Goal: Task Accomplishment & Management: Complete application form

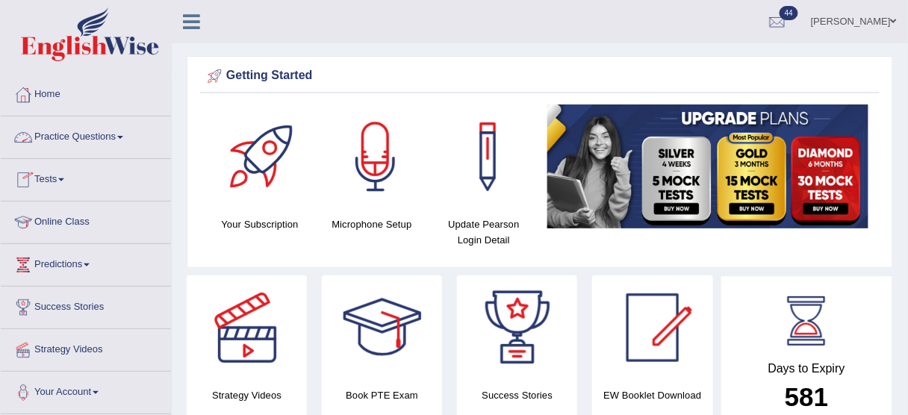
click at [89, 143] on link "Practice Questions" at bounding box center [86, 135] width 170 height 37
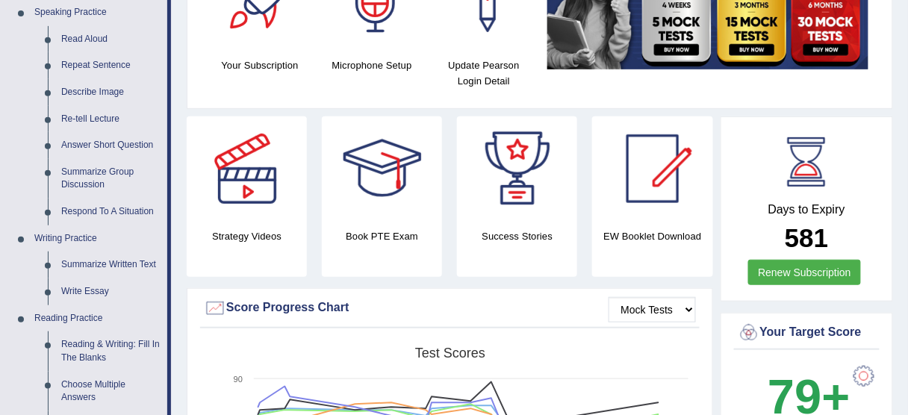
scroll to position [178, 0]
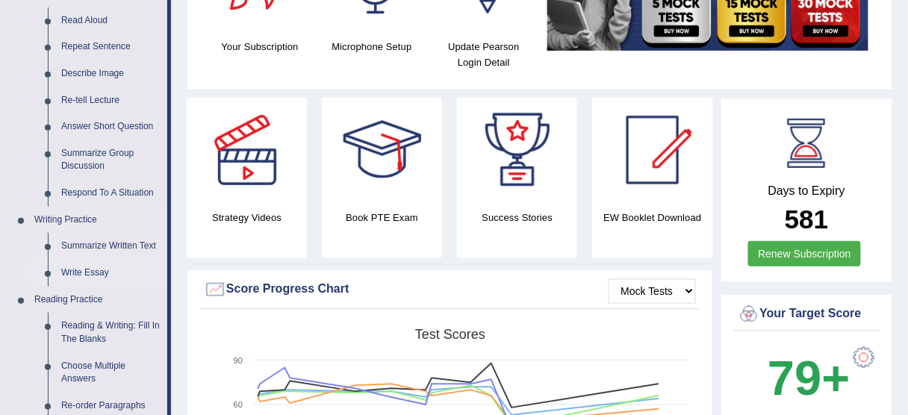
click at [84, 266] on link "Write Essay" at bounding box center [111, 273] width 113 height 27
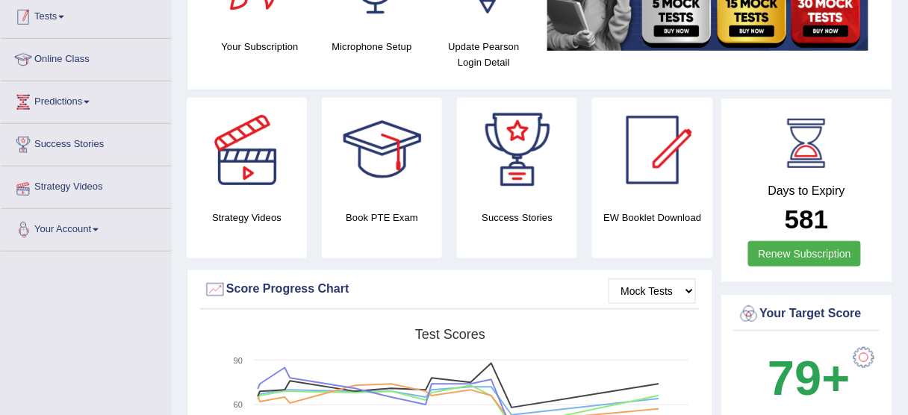
scroll to position [217, 0]
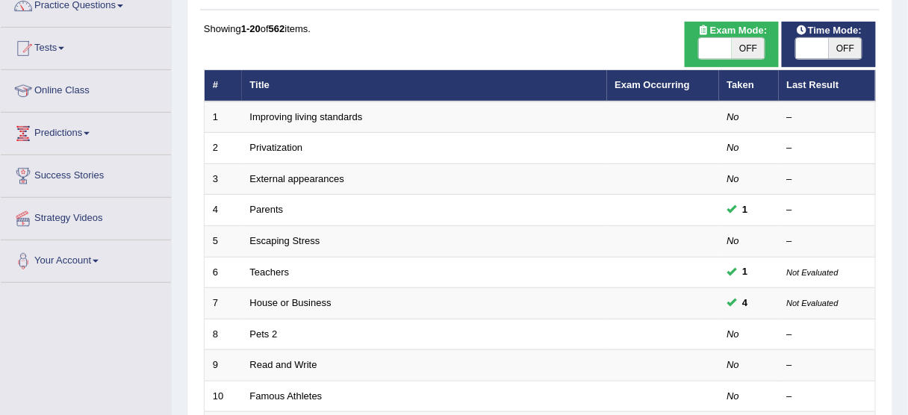
scroll to position [136, 0]
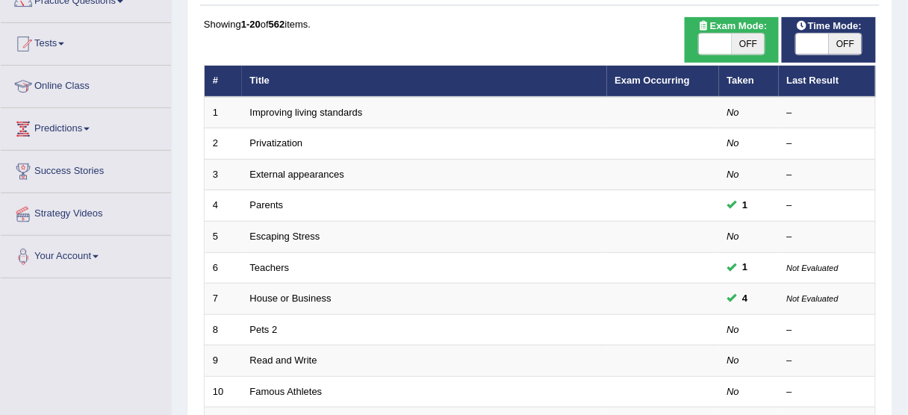
click at [710, 39] on span at bounding box center [715, 44] width 33 height 21
checkbox input "true"
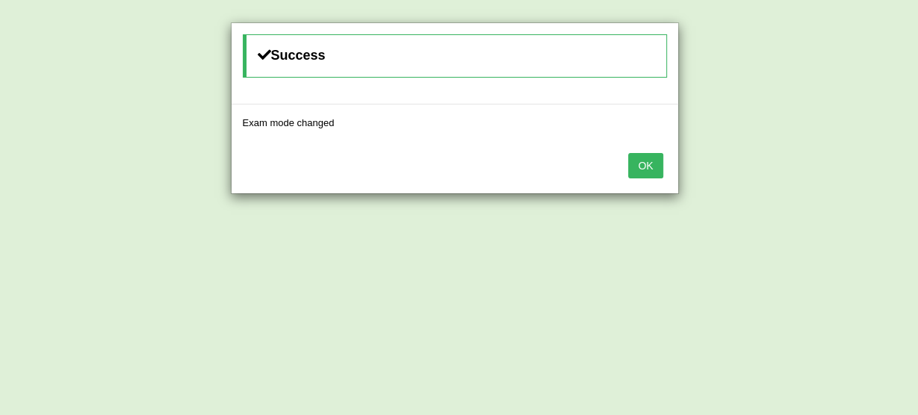
click at [660, 155] on button "OK" at bounding box center [645, 165] width 34 height 25
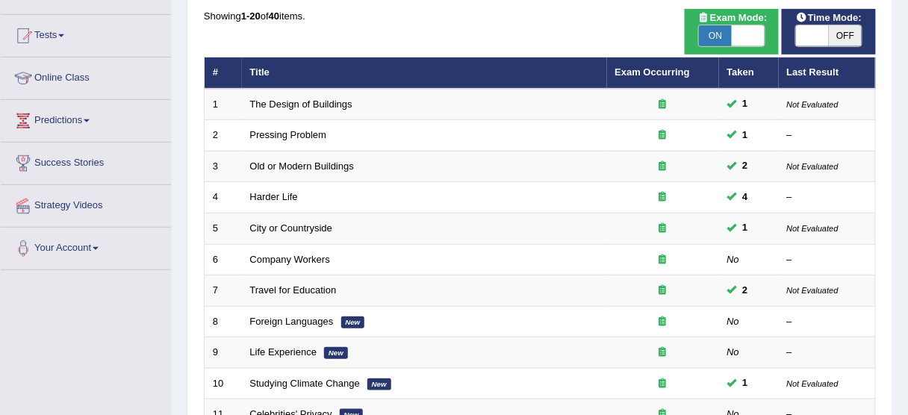
scroll to position [136, 0]
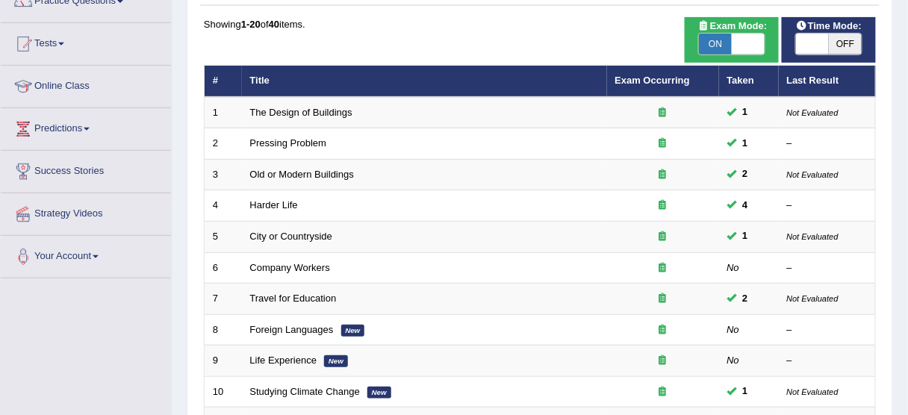
click at [817, 52] on span at bounding box center [812, 44] width 33 height 21
checkbox input "true"
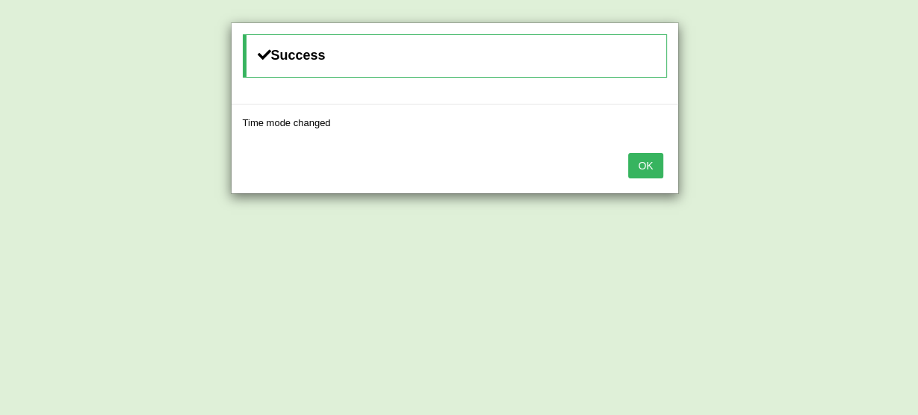
click at [658, 175] on button "OK" at bounding box center [645, 165] width 34 height 25
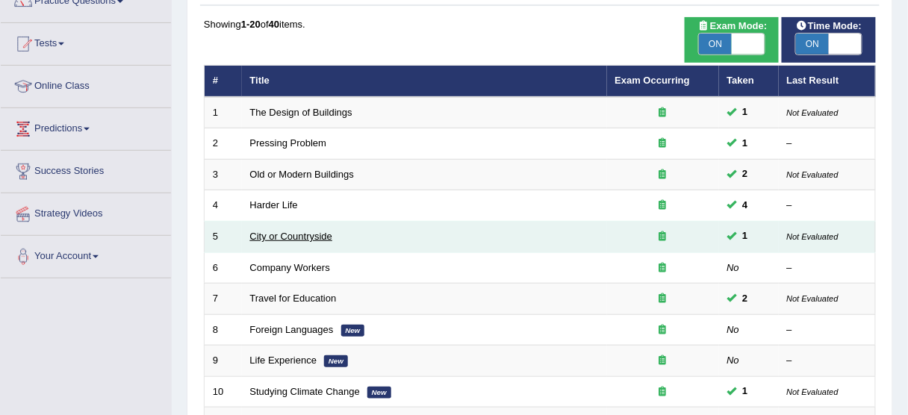
click at [330, 239] on link "City or Countryside" at bounding box center [291, 236] width 83 height 11
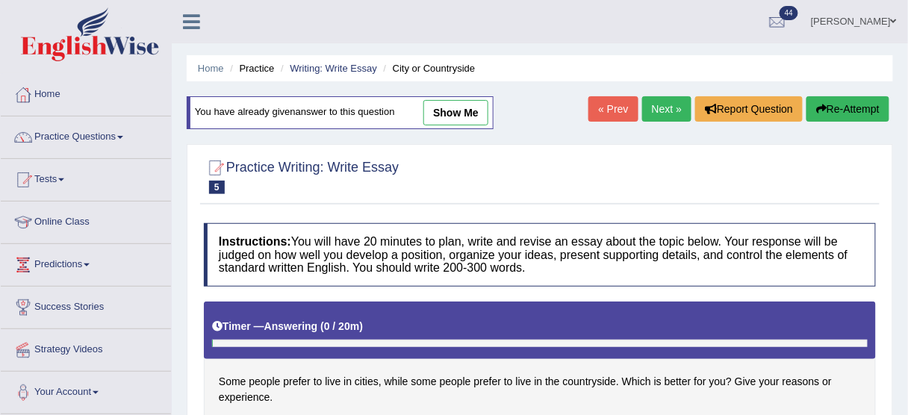
click at [478, 114] on link "show me" at bounding box center [456, 112] width 65 height 25
type textarea "Undoubtedly, preferences of people are different. Some individuals love to spen…"
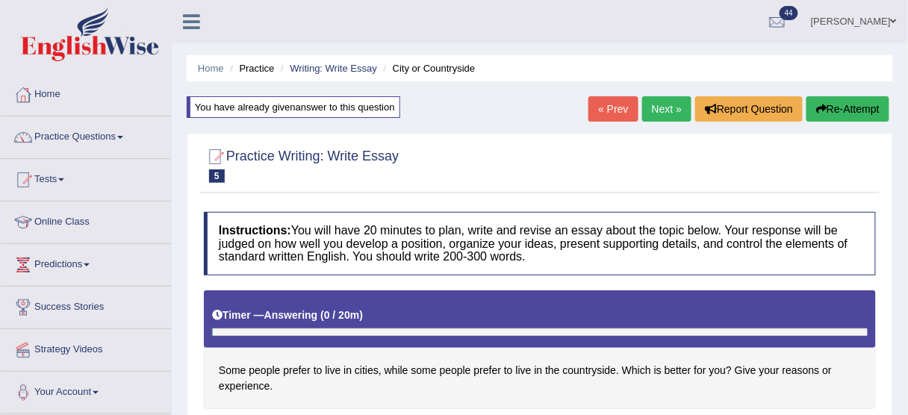
click at [873, 19] on link "Parul Chaudhary" at bounding box center [854, 19] width 108 height 39
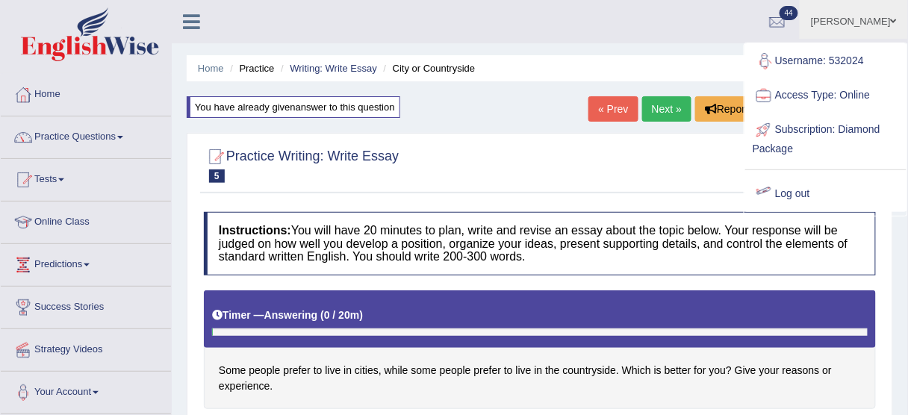
click at [781, 184] on link "Log out" at bounding box center [826, 194] width 161 height 34
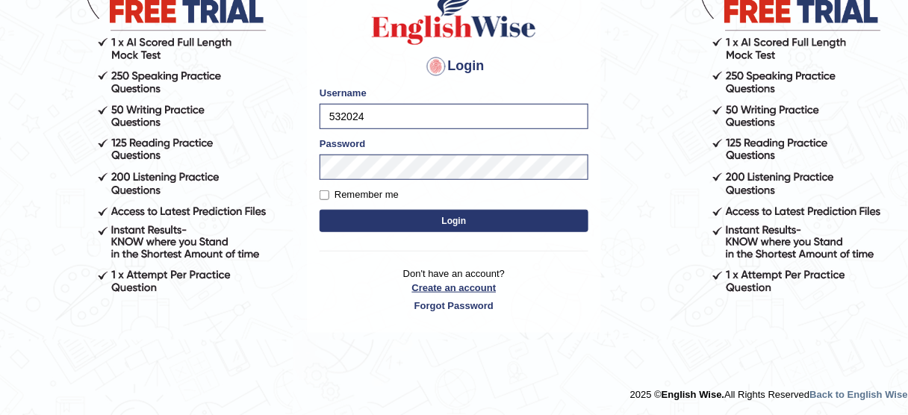
click at [430, 286] on link "Create an account" at bounding box center [454, 288] width 269 height 14
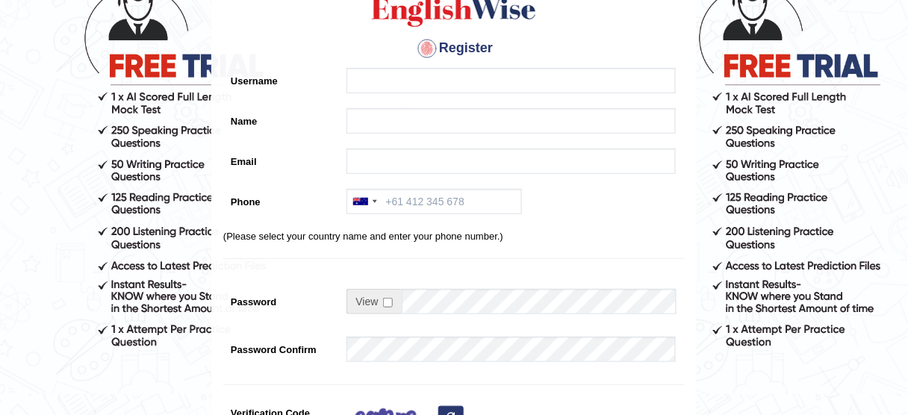
scroll to position [128, 0]
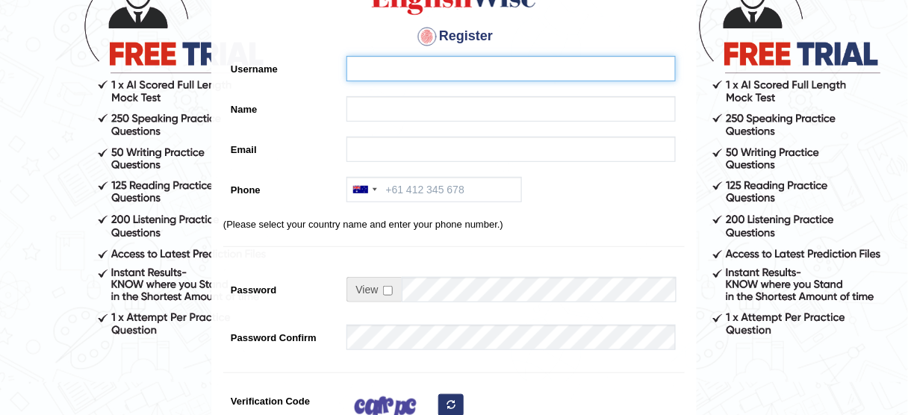
click at [557, 63] on input "Username" at bounding box center [511, 68] width 329 height 25
type input "AneneEgwu"
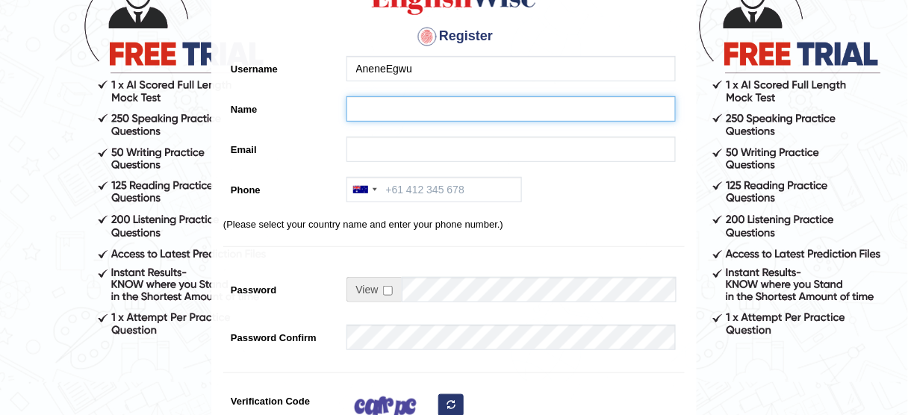
click at [511, 100] on input "Name" at bounding box center [511, 108] width 329 height 25
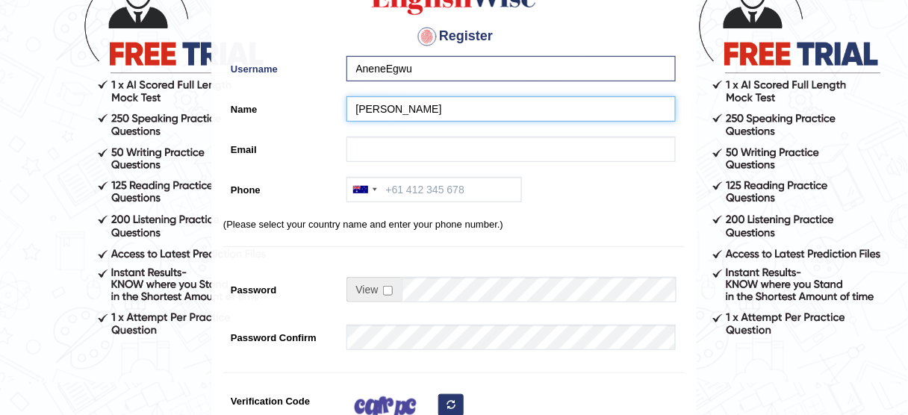
type input "[PERSON_NAME]"
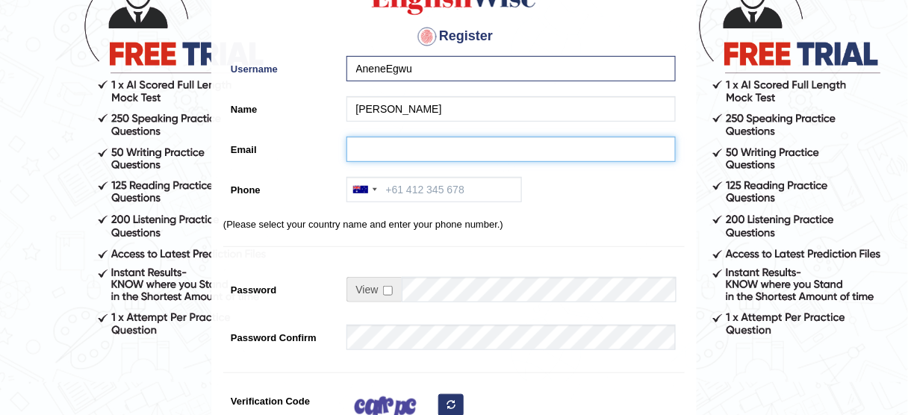
click at [454, 137] on input "Email" at bounding box center [511, 149] width 329 height 25
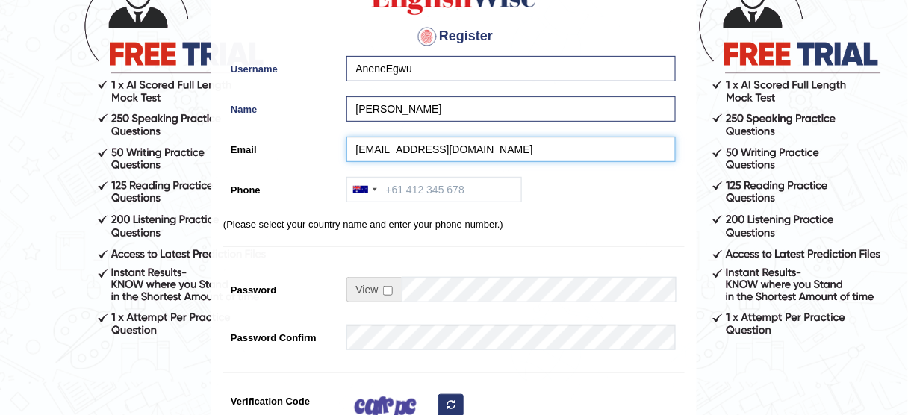
type input "anenelin15@gmail.com"
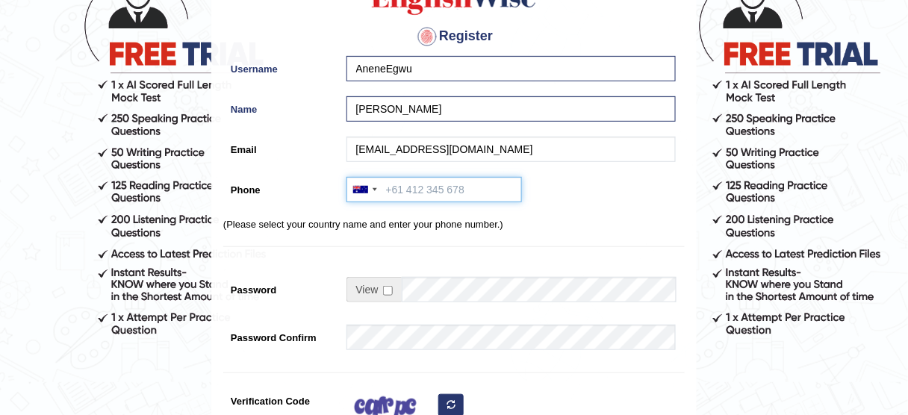
click at [442, 190] on input "Phone" at bounding box center [435, 189] width 176 height 25
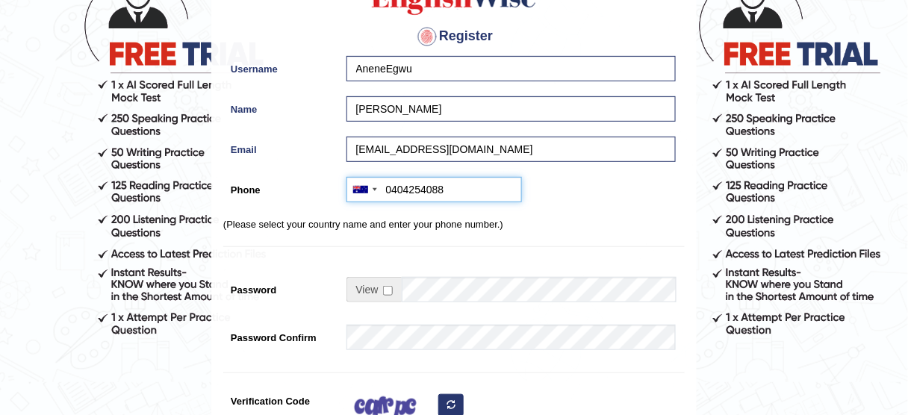
type input "0404254088"
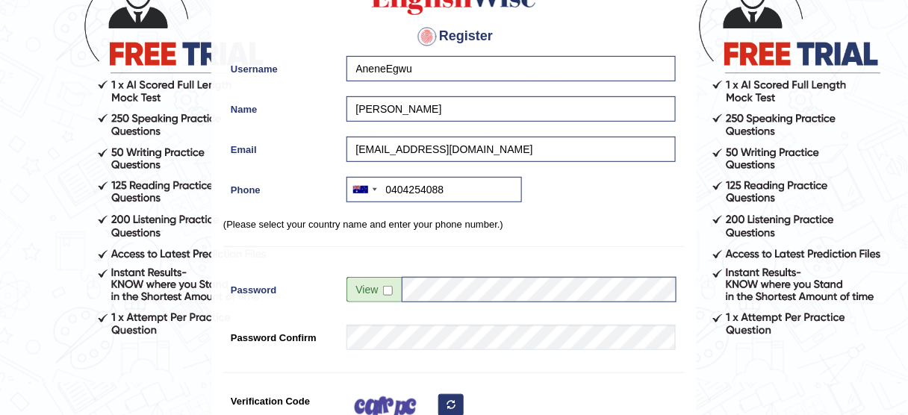
click at [428, 361] on div "Register Username AneneEgwu Name Anene Egwu Email anenelin15@gmail.com Phone Au…" at bounding box center [454, 251] width 484 height 624
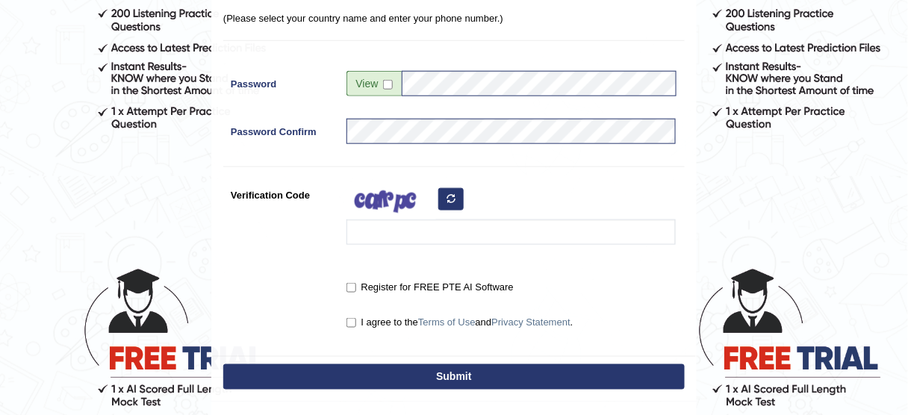
scroll to position [362, 0]
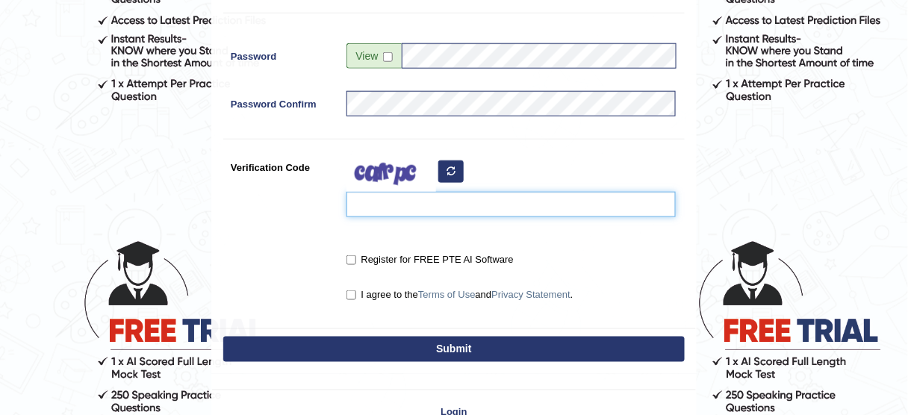
click at [415, 208] on input "Verification Code" at bounding box center [511, 204] width 329 height 25
type input "bqwiki"
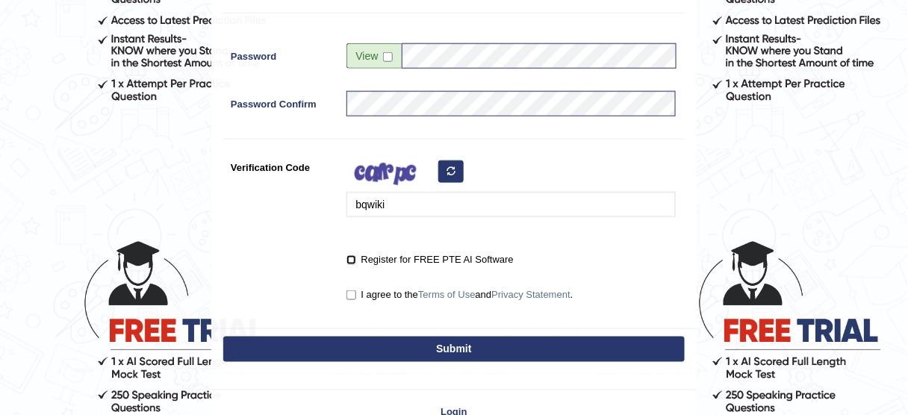
click at [354, 262] on input "Register for FREE PTE AI Software" at bounding box center [352, 260] width 10 height 10
checkbox input "true"
click at [350, 293] on input "I agree to the Terms of Use and Privacy Statement ." at bounding box center [352, 296] width 10 height 10
checkbox input "true"
click at [445, 350] on button "Submit" at bounding box center [454, 349] width 462 height 25
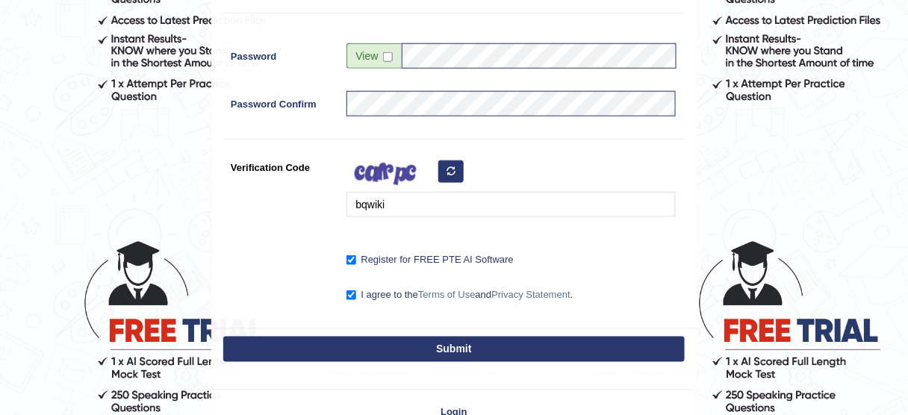
type input "+61404254088"
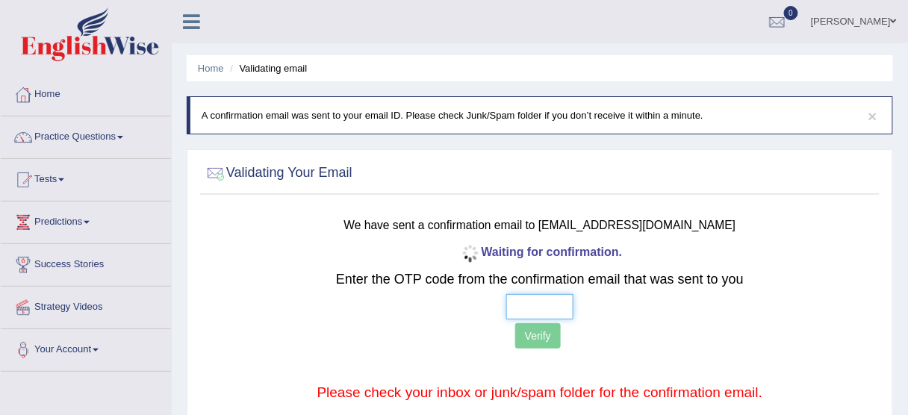
click at [523, 301] on input "text" at bounding box center [540, 306] width 67 height 25
type input "6 6 9 3"
click at [540, 344] on button "Verify" at bounding box center [538, 335] width 46 height 25
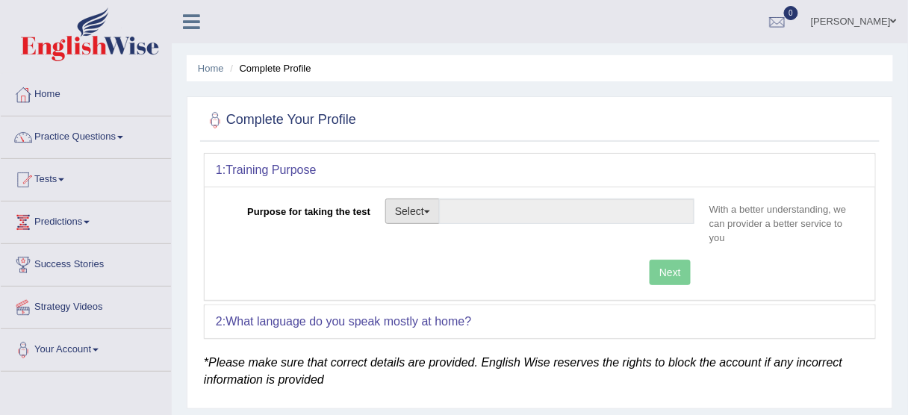
click at [419, 217] on button "Select" at bounding box center [412, 211] width 55 height 25
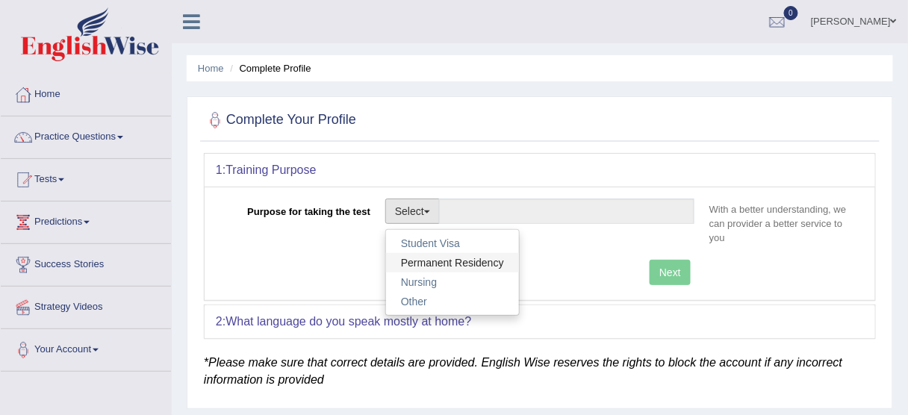
click at [430, 260] on link "Permanent Residency" at bounding box center [452, 262] width 133 height 19
type input "Permanent Residency"
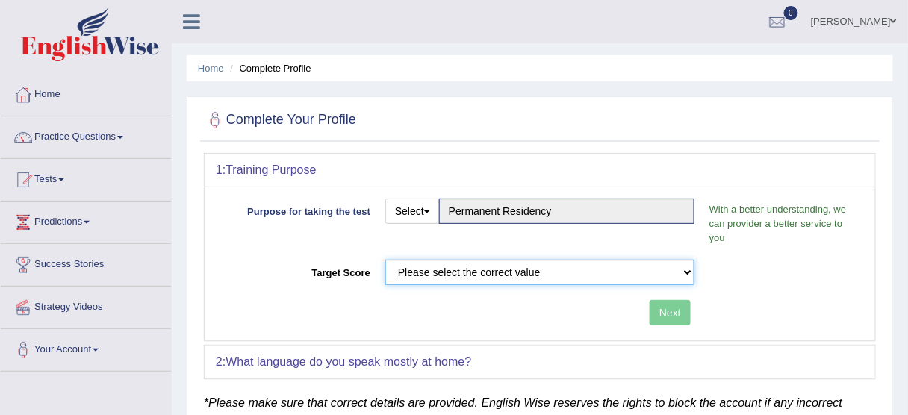
click at [430, 267] on select "Please select the correct value 50 (6 bands) 58 (6.5 bands) 65 (7 bands) 79 (8 …" at bounding box center [539, 272] width 309 height 25
select select "79"
click at [385, 260] on select "Please select the correct value 50 (6 bands) 58 (6.5 bands) 65 (7 bands) 79 (8 …" at bounding box center [539, 272] width 309 height 25
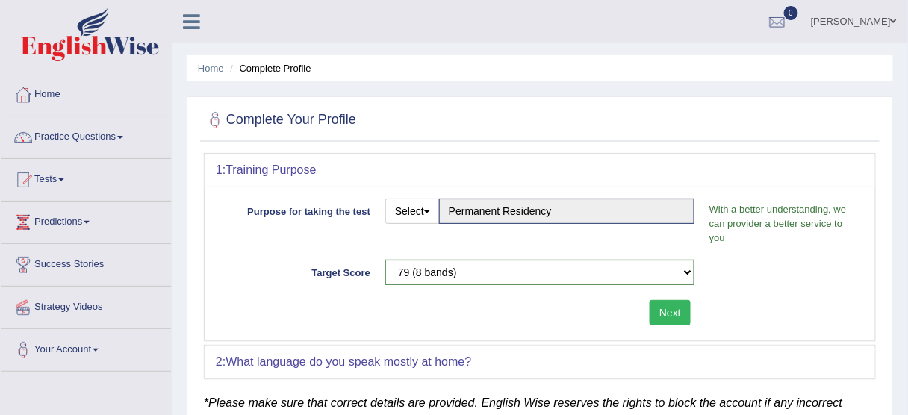
click at [672, 314] on button "Next" at bounding box center [670, 312] width 41 height 25
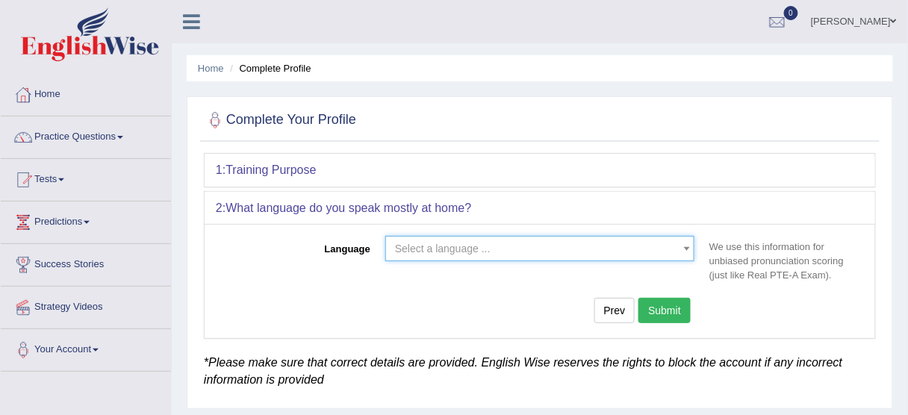
click at [560, 252] on span "Select a language ..." at bounding box center [535, 248] width 281 height 15
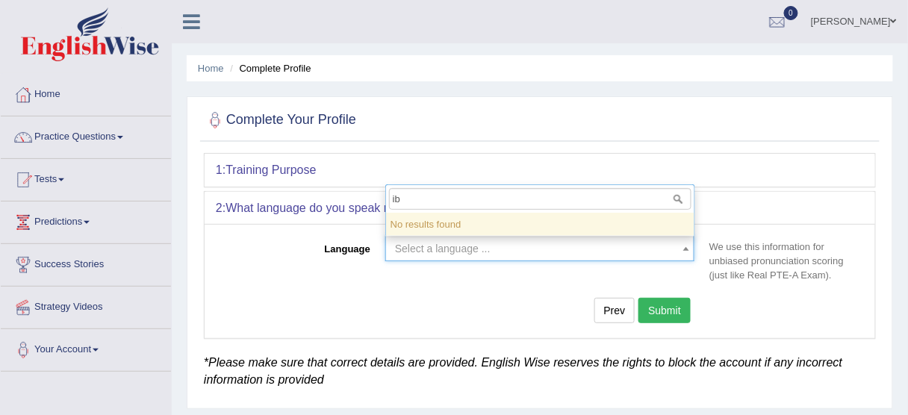
type input "i"
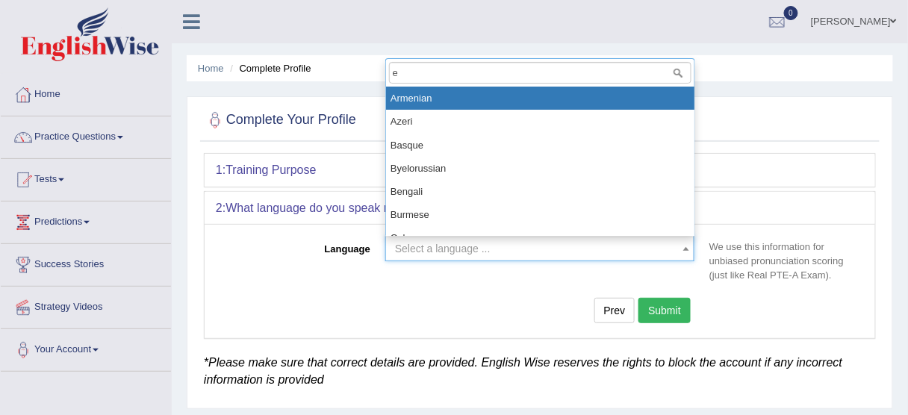
type input "en"
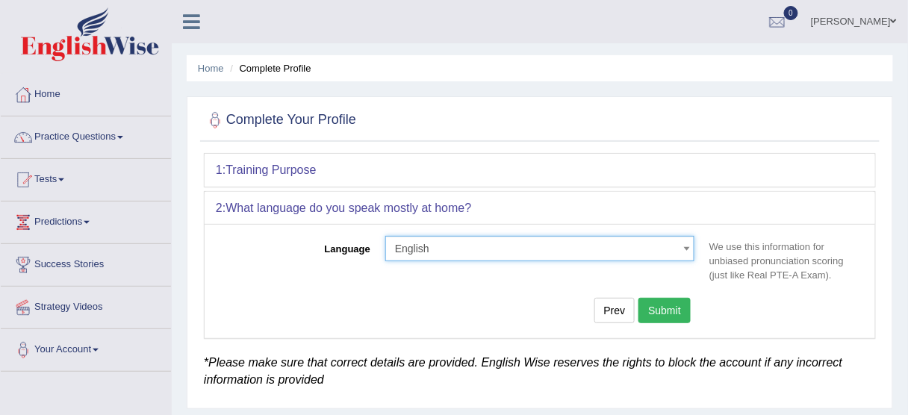
select select "English"
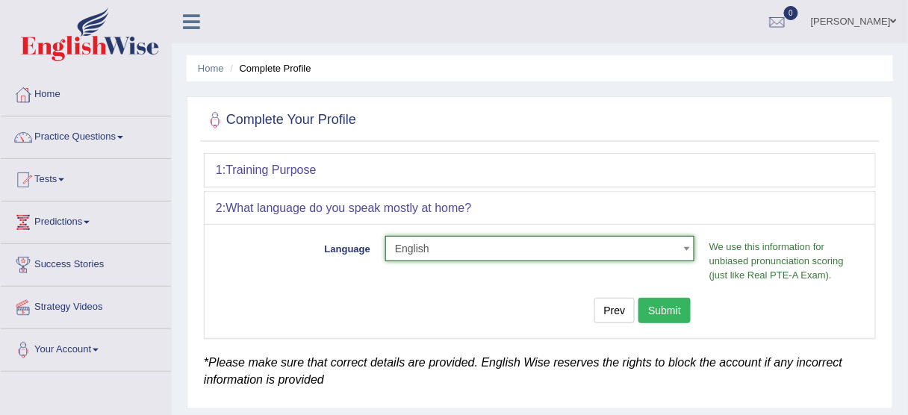
click at [660, 307] on button "Submit" at bounding box center [665, 310] width 52 height 25
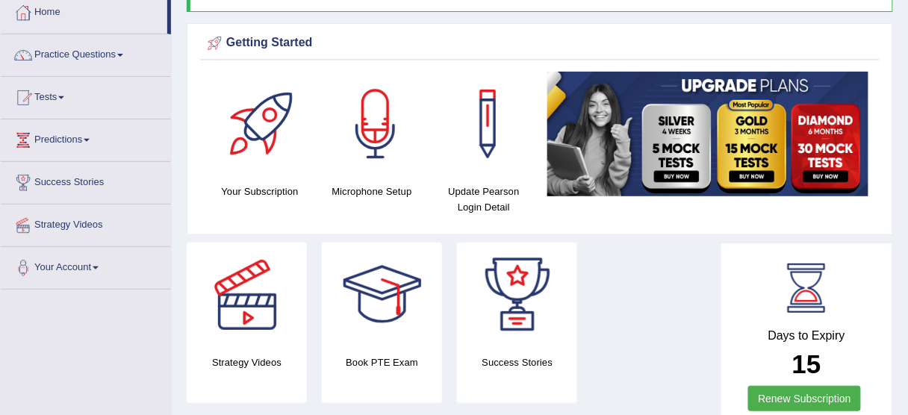
scroll to position [105, 0]
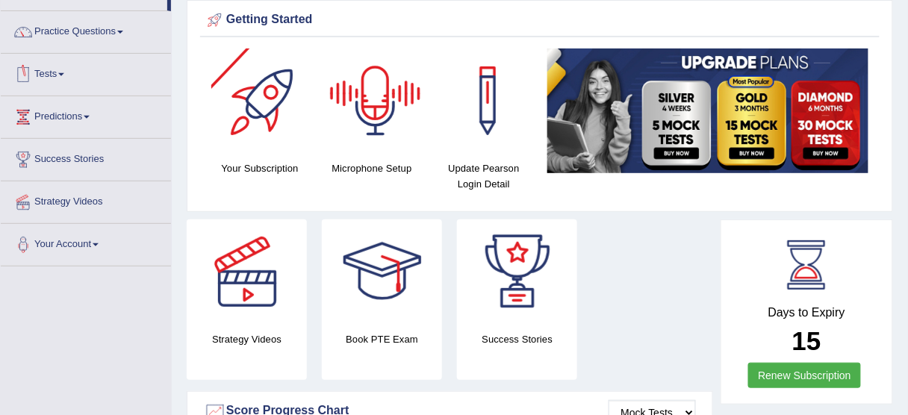
click at [72, 81] on link "Tests" at bounding box center [86, 72] width 170 height 37
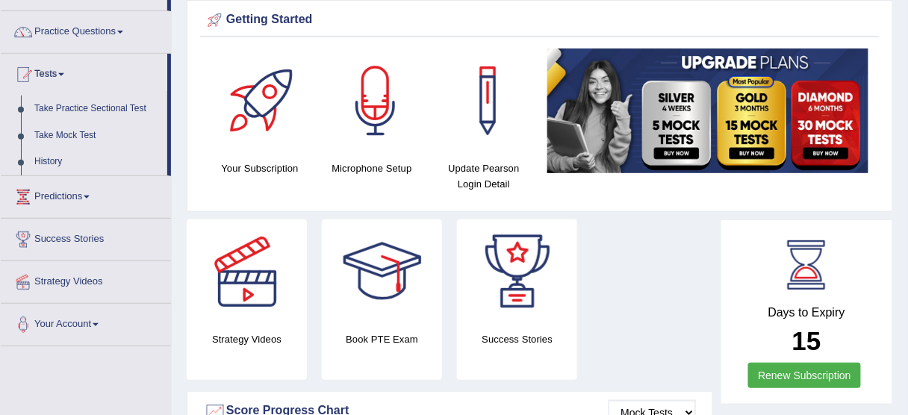
click at [72, 81] on link "Tests" at bounding box center [84, 72] width 167 height 37
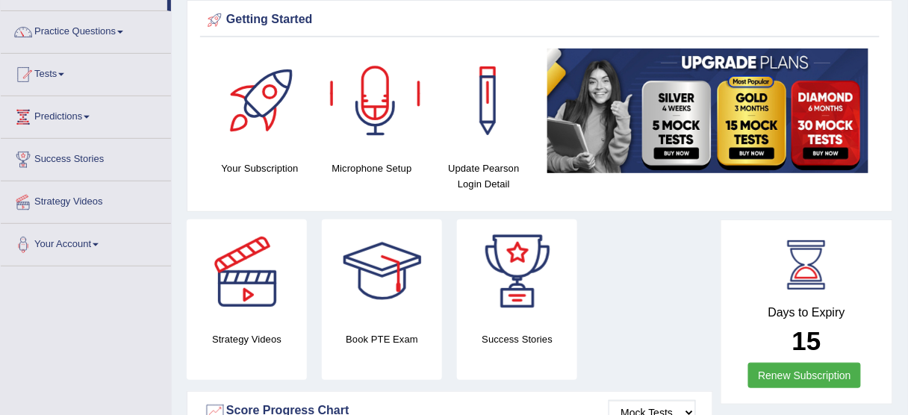
scroll to position [0, 0]
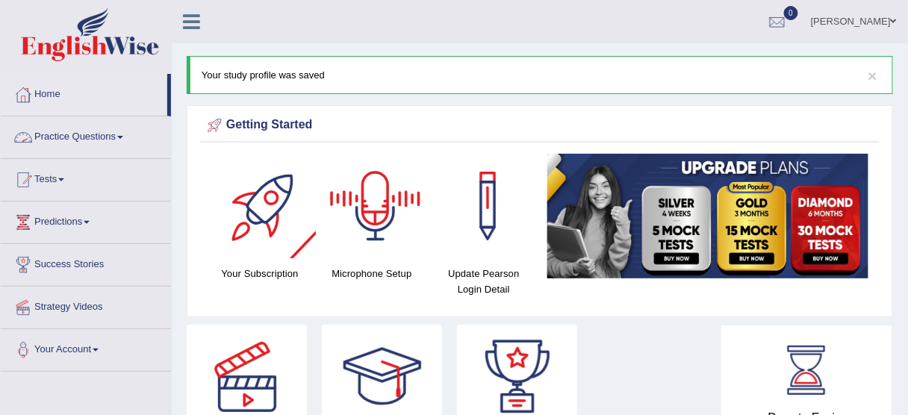
click at [88, 134] on link "Practice Questions" at bounding box center [86, 135] width 170 height 37
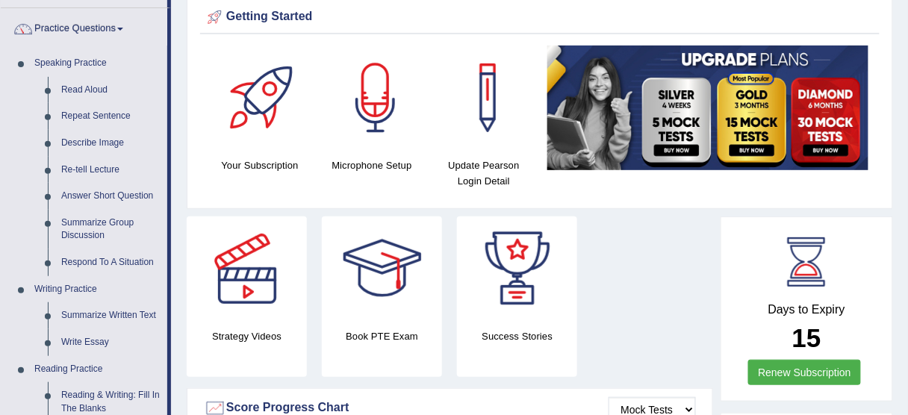
scroll to position [103, 0]
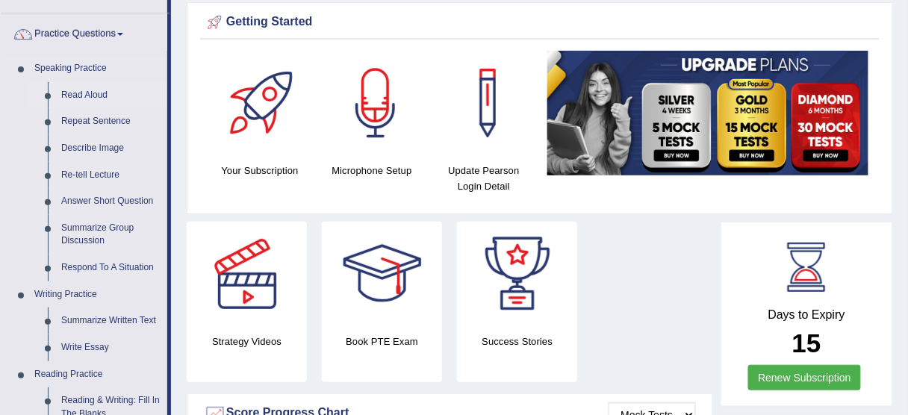
click at [93, 93] on link "Read Aloud" at bounding box center [111, 95] width 113 height 27
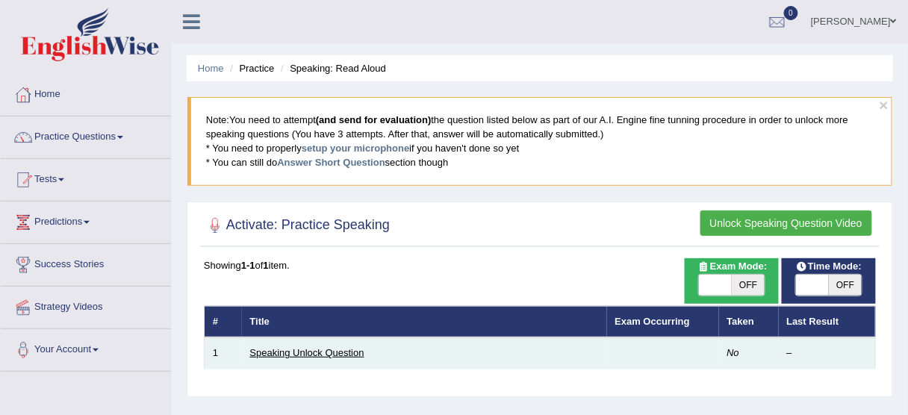
click at [324, 353] on link "Speaking Unlock Question" at bounding box center [307, 352] width 114 height 11
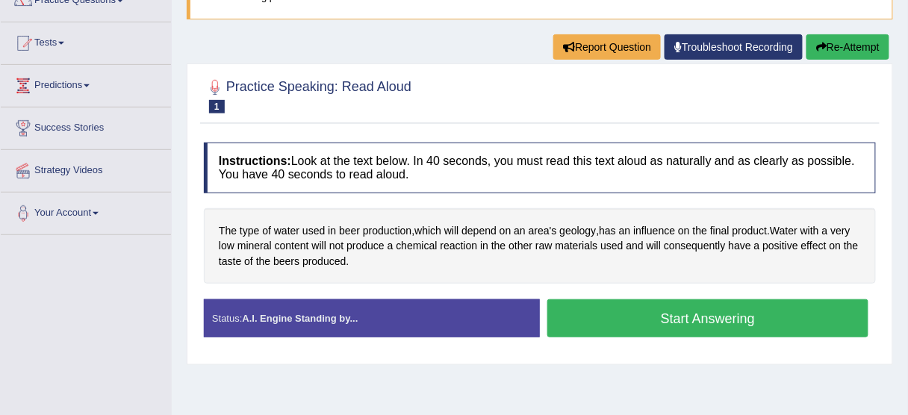
scroll to position [139, 0]
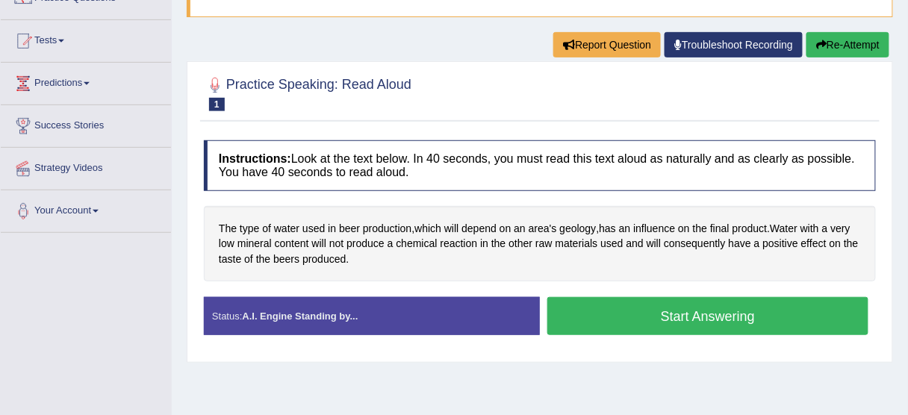
click at [774, 312] on button "Start Answering" at bounding box center [708, 316] width 321 height 38
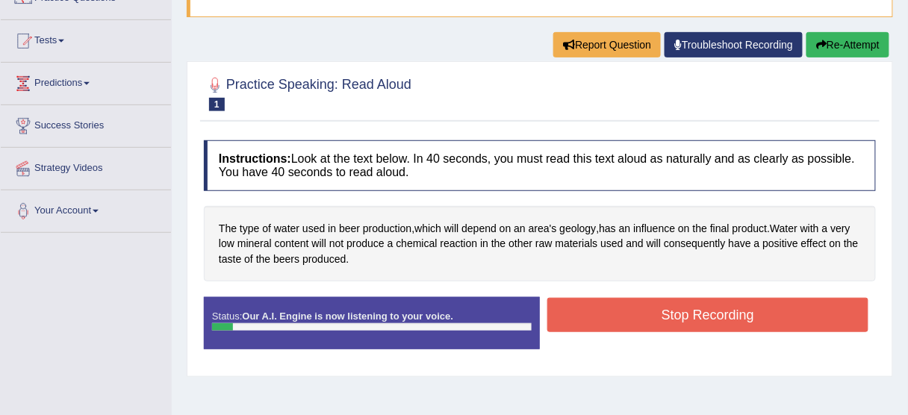
click at [774, 312] on button "Stop Recording" at bounding box center [708, 315] width 321 height 34
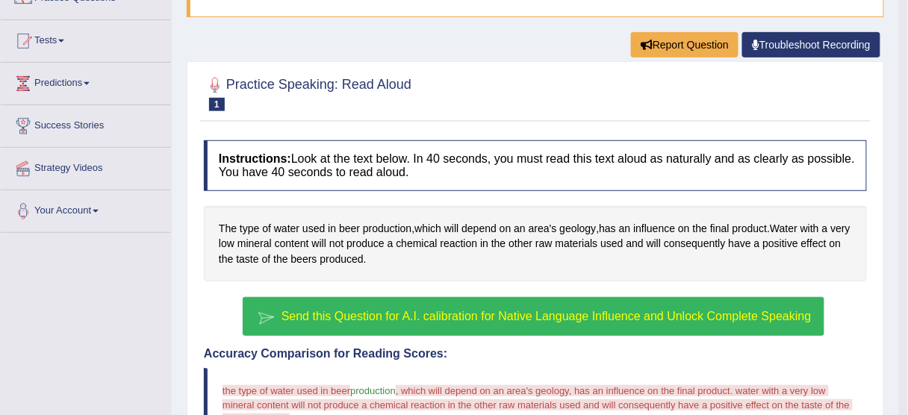
click at [706, 313] on span "Send this Question for A.I. calibration for Native Language Influence and Unloc…" at bounding box center [547, 316] width 530 height 13
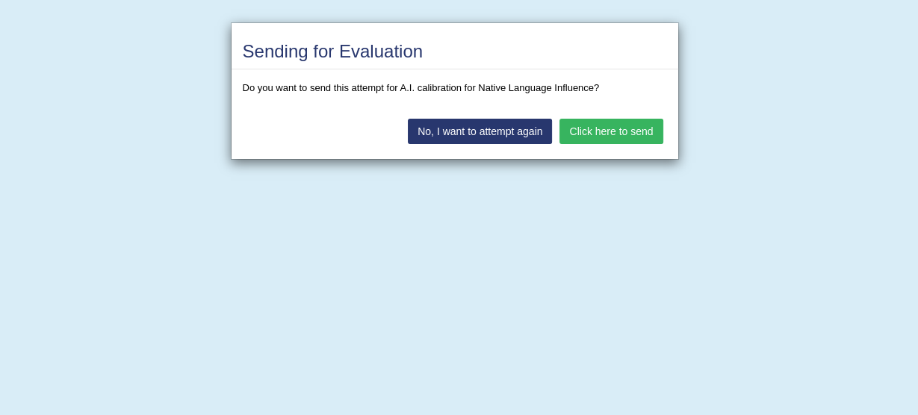
click at [627, 129] on button "Click here to send" at bounding box center [611, 131] width 103 height 25
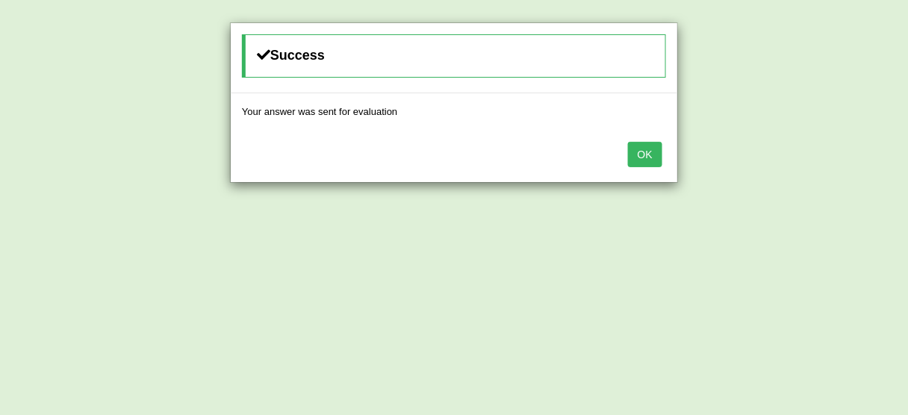
click at [654, 159] on button "OK" at bounding box center [645, 154] width 34 height 25
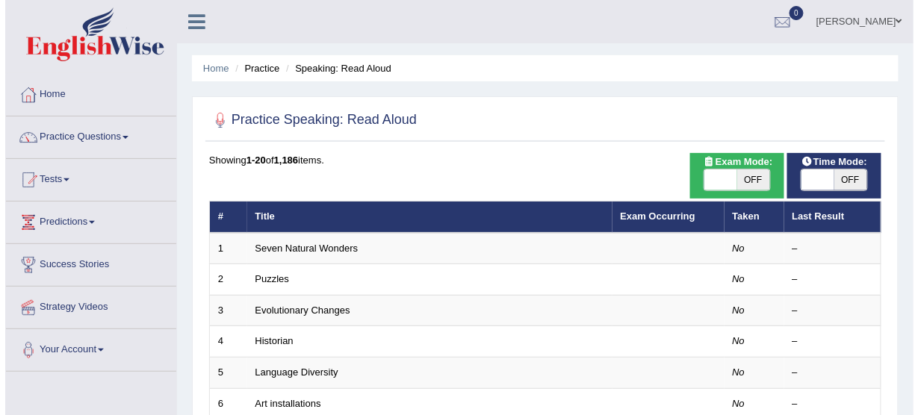
scroll to position [78, 0]
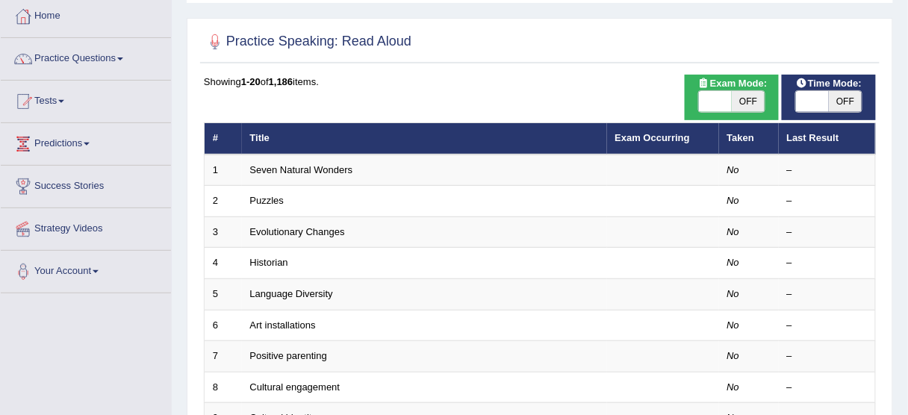
click at [710, 95] on span at bounding box center [715, 101] width 33 height 21
checkbox input "true"
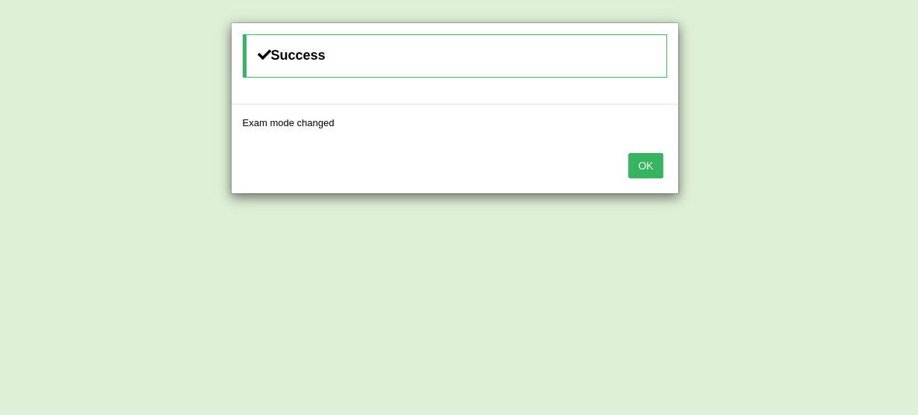
click at [644, 161] on button "OK" at bounding box center [645, 165] width 34 height 25
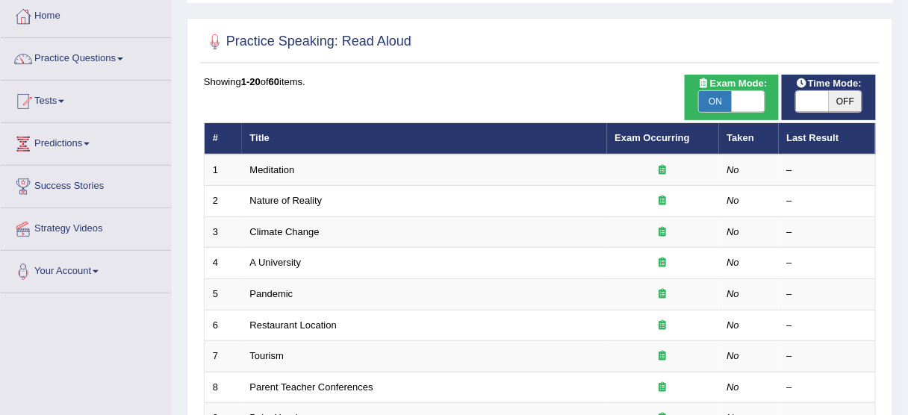
click at [816, 102] on span at bounding box center [812, 101] width 33 height 21
checkbox input "true"
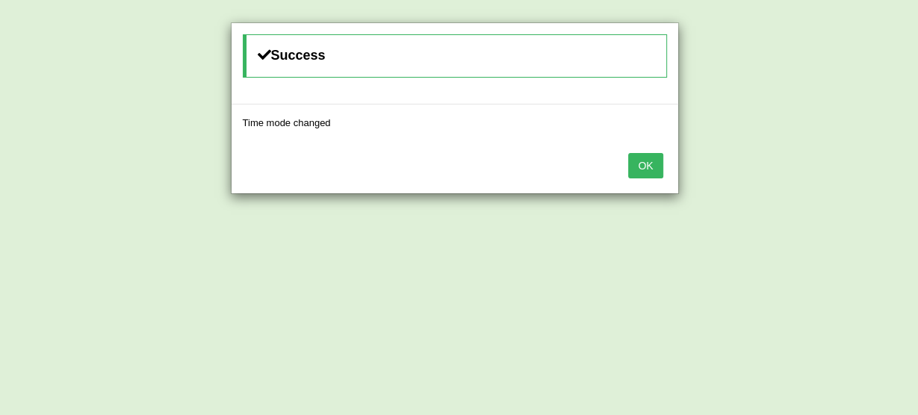
click at [642, 160] on button "OK" at bounding box center [645, 165] width 34 height 25
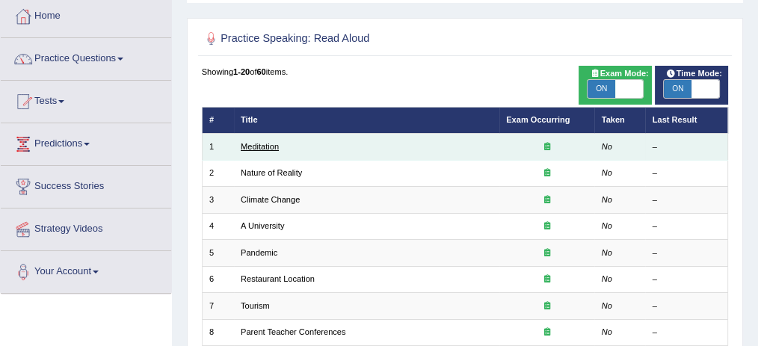
click at [254, 146] on link "Meditation" at bounding box center [260, 146] width 38 height 9
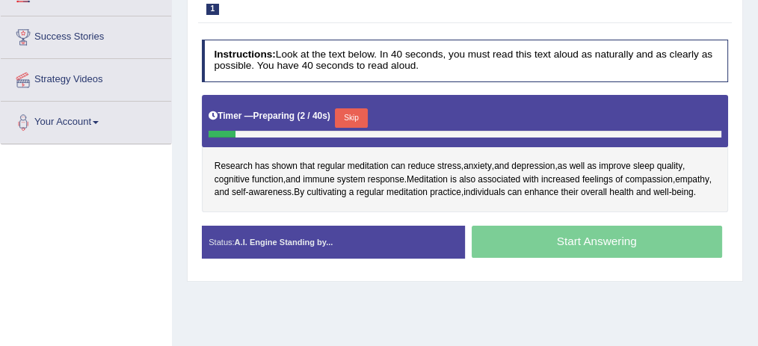
scroll to position [229, 0]
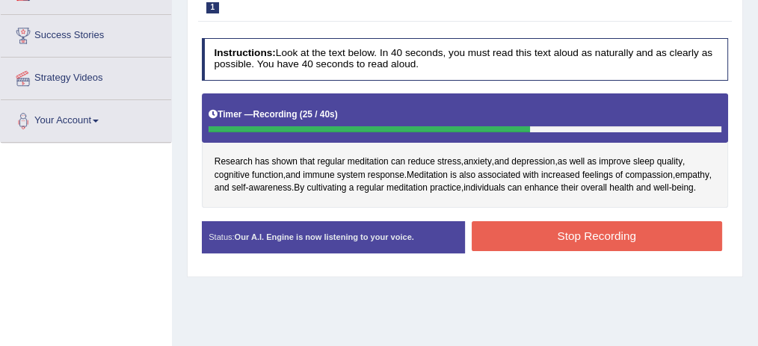
click at [670, 238] on button "Stop Recording" at bounding box center [596, 235] width 250 height 29
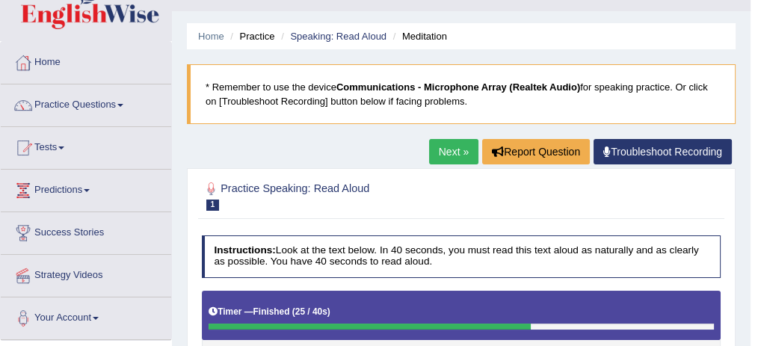
scroll to position [31, 0]
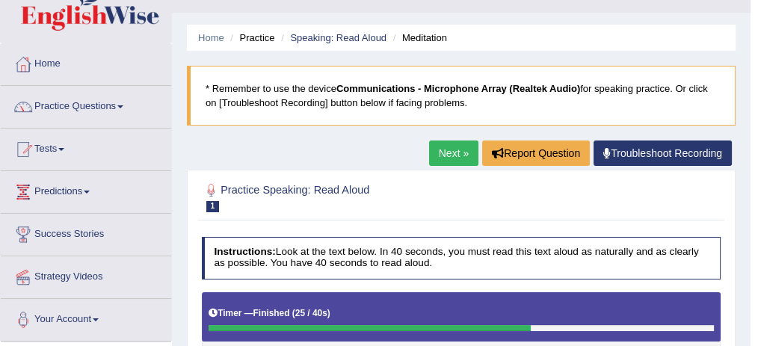
click at [445, 151] on link "Next »" at bounding box center [453, 152] width 49 height 25
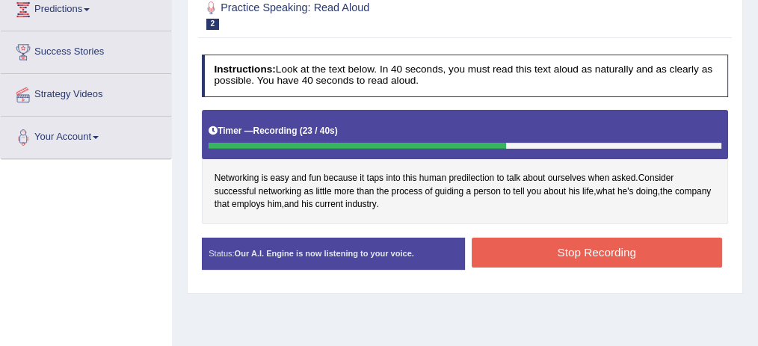
click at [681, 238] on button "Stop Recording" at bounding box center [596, 252] width 250 height 29
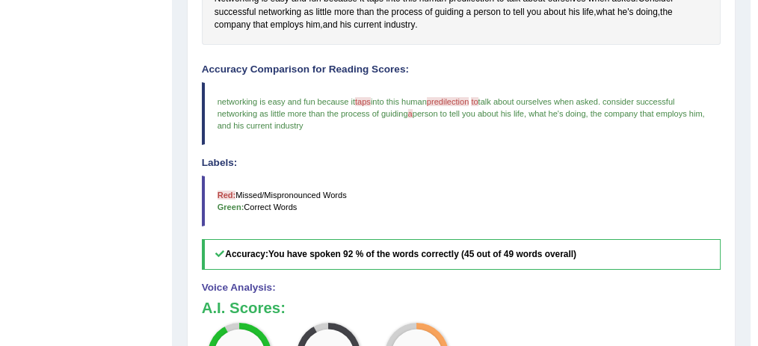
scroll to position [360, 0]
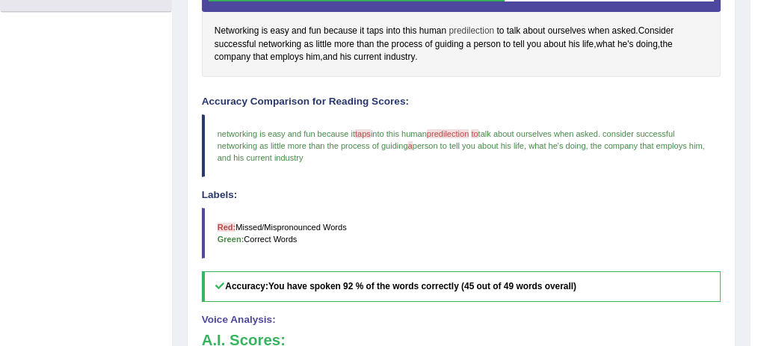
click at [468, 27] on span "predilection" at bounding box center [471, 31] width 46 height 13
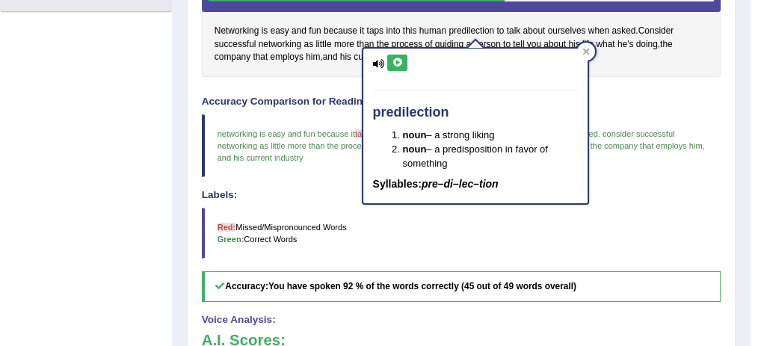
click at [397, 64] on icon at bounding box center [396, 62] width 11 height 9
click at [589, 49] on div at bounding box center [586, 52] width 18 height 18
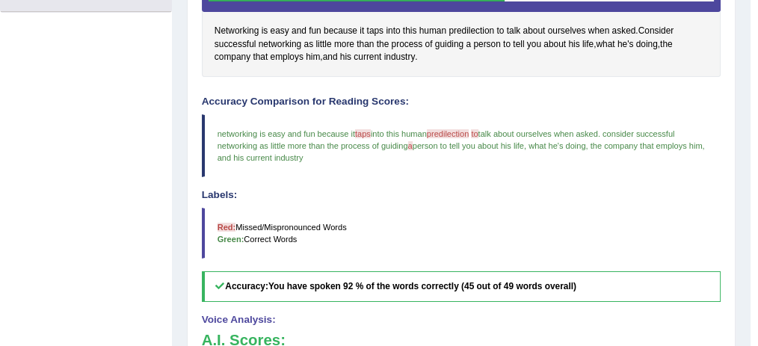
scroll to position [0, 0]
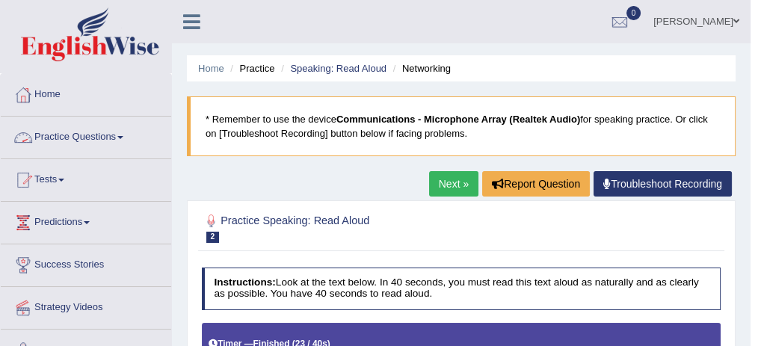
click at [106, 131] on link "Practice Questions" at bounding box center [86, 135] width 170 height 37
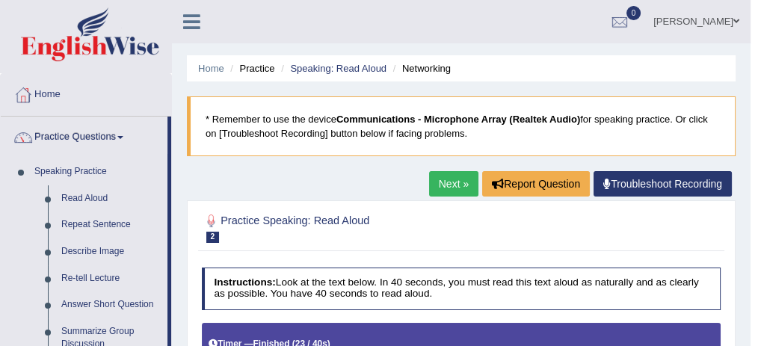
drag, startPoint x: 171, startPoint y: 145, endPoint x: 175, endPoint y: 164, distance: 19.0
click at [111, 250] on link "Describe Image" at bounding box center [111, 251] width 113 height 27
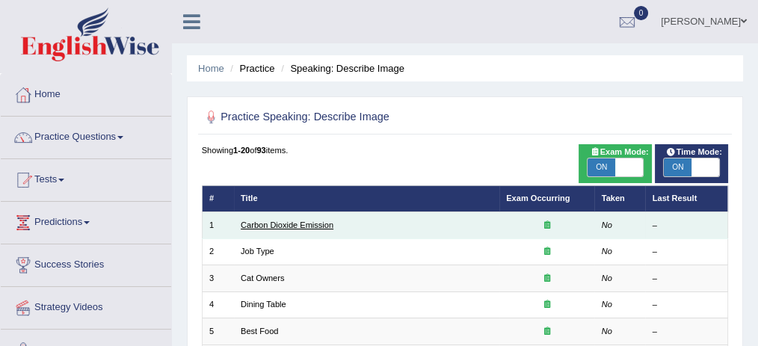
click at [258, 223] on link "Carbon Dioxide Emission" at bounding box center [287, 224] width 93 height 9
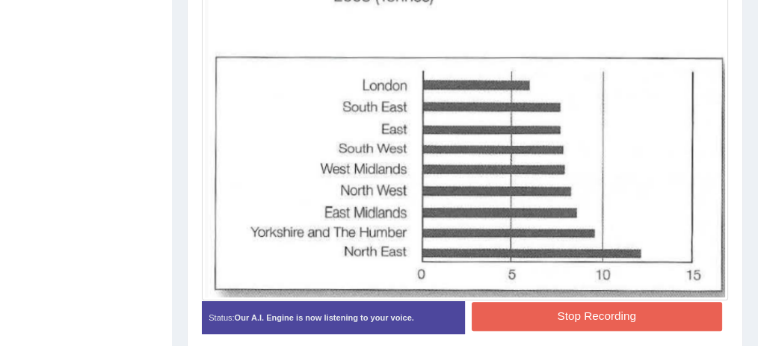
scroll to position [439, 0]
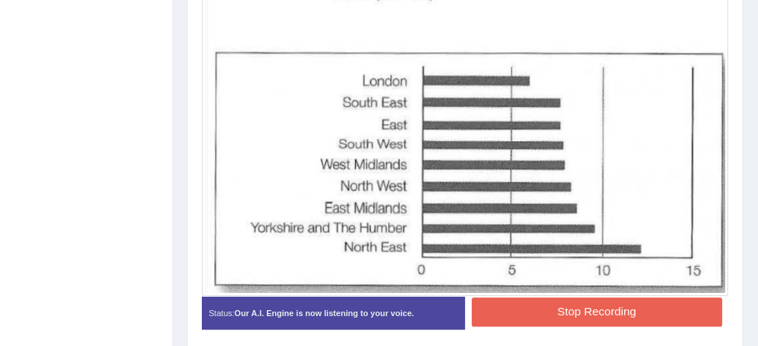
click at [667, 308] on button "Stop Recording" at bounding box center [596, 311] width 250 height 29
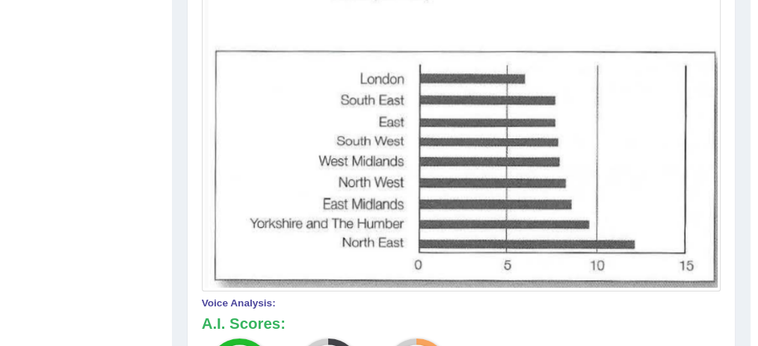
drag, startPoint x: 667, startPoint y: 308, endPoint x: 654, endPoint y: 250, distance: 58.9
click at [654, 250] on div "Instructions: Look at the image below. In 25 seconds, please speak into the mic…" at bounding box center [460, 247] width 525 height 852
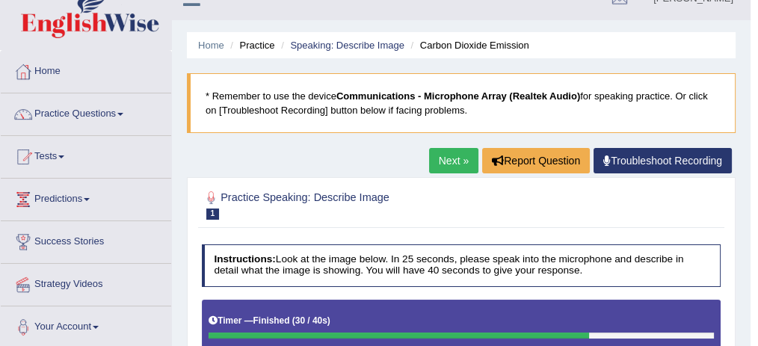
scroll to position [20, 0]
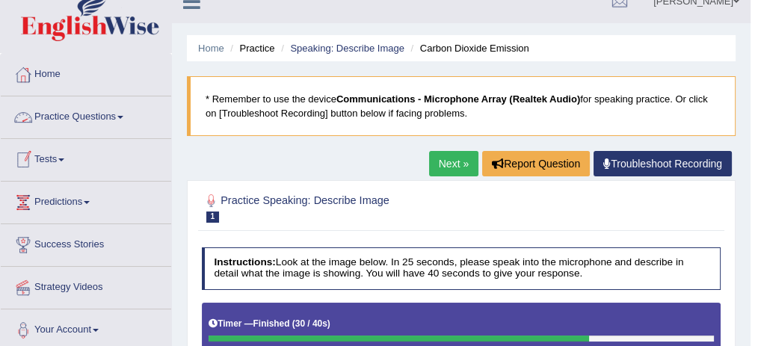
click at [112, 118] on link "Practice Questions" at bounding box center [86, 114] width 170 height 37
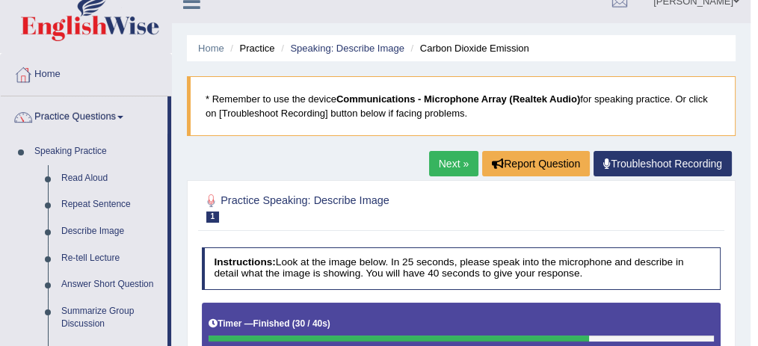
drag, startPoint x: 172, startPoint y: 139, endPoint x: 277, endPoint y: 149, distance: 105.9
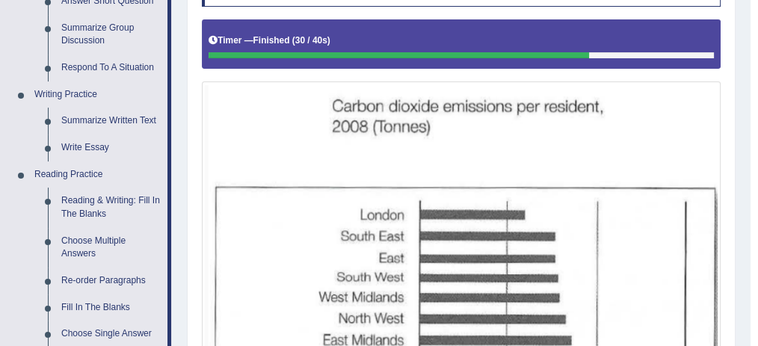
scroll to position [305, 0]
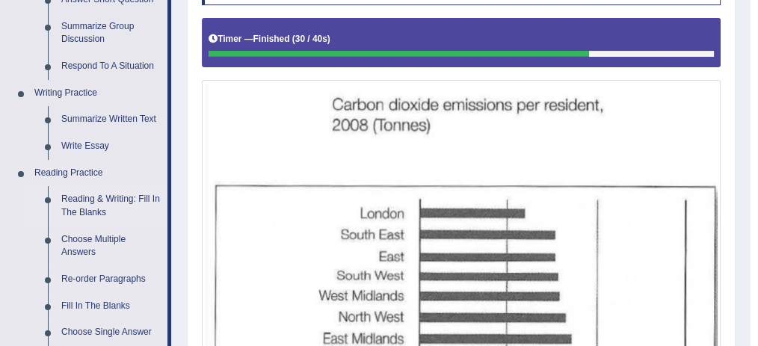
click at [111, 202] on link "Reading & Writing: Fill In The Blanks" at bounding box center [111, 206] width 113 height 40
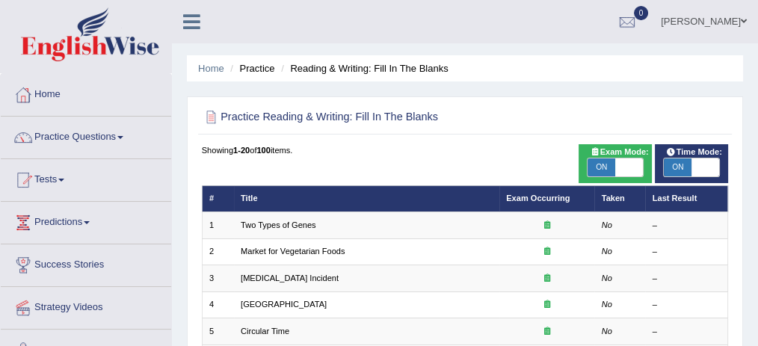
click at [713, 167] on span at bounding box center [705, 167] width 28 height 18
checkbox input "false"
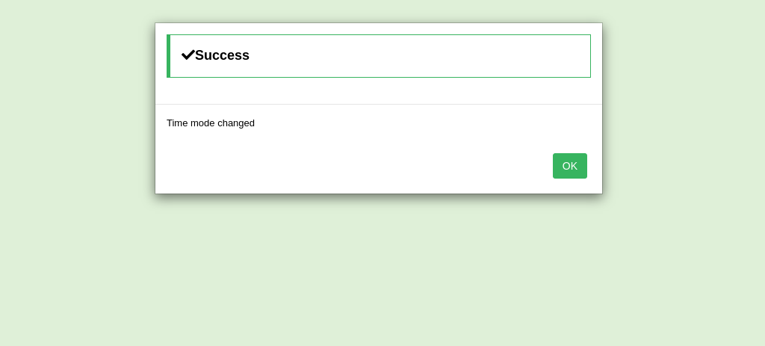
click at [570, 157] on button "OK" at bounding box center [570, 165] width 34 height 25
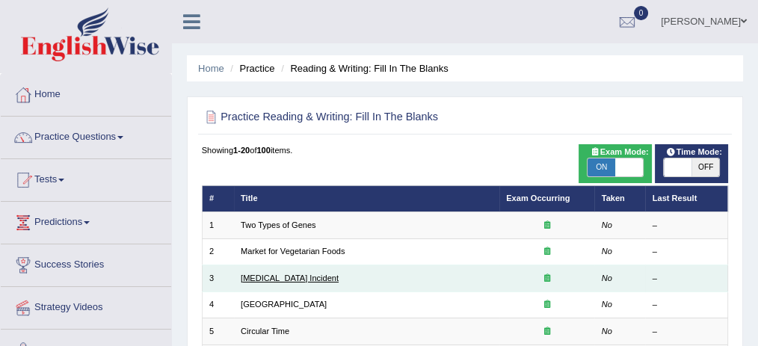
click at [318, 279] on link "Lightning Strike Incident" at bounding box center [290, 277] width 98 height 9
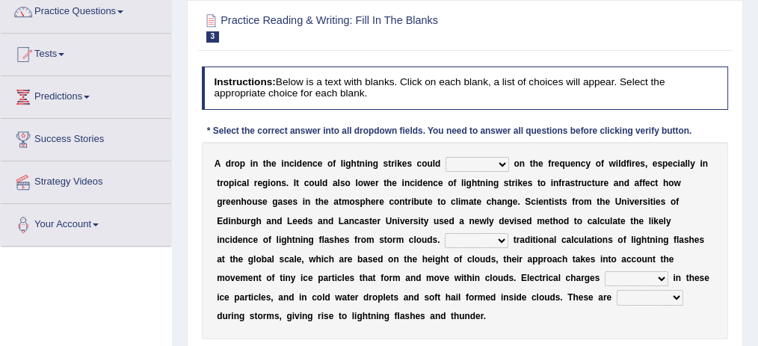
scroll to position [162, 0]
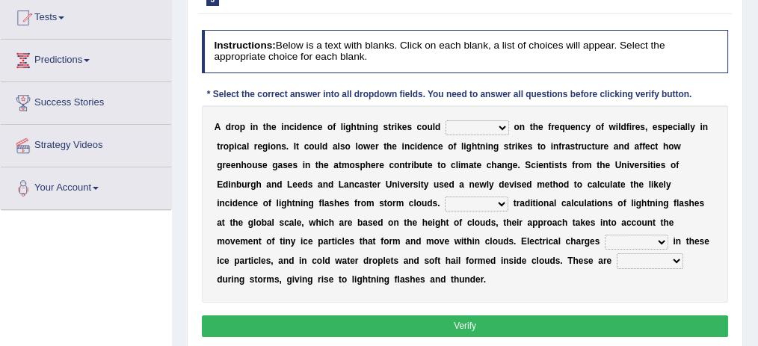
click at [504, 127] on select "dwell focus impact depend" at bounding box center [477, 127] width 64 height 15
select select "impact"
click at [445, 120] on select "dwell focus impact depend" at bounding box center [477, 127] width 64 height 15
click at [502, 201] on select "Unlike Unless Except Besides" at bounding box center [477, 203] width 64 height 15
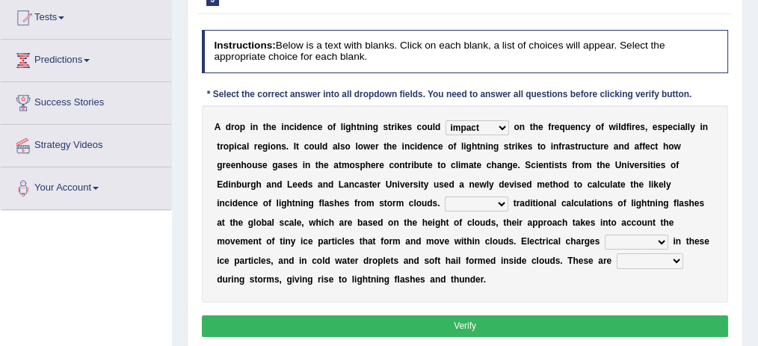
click at [502, 201] on select "Unlike Unless Except Besides" at bounding box center [477, 203] width 64 height 15
select select "Unlike"
click at [445, 196] on select "Unlike Unless Except Besides" at bounding box center [477, 203] width 64 height 15
click at [662, 241] on select "run off build up mess up zoom in" at bounding box center [636, 242] width 64 height 15
select select "build up"
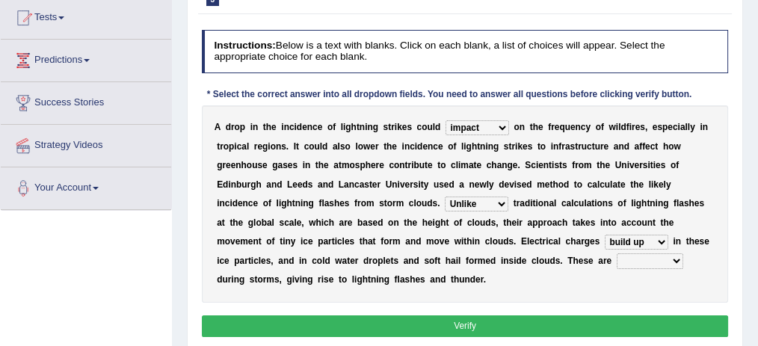
click at [604, 235] on select "run off build up mess up zoom in" at bounding box center [636, 242] width 64 height 15
click at [668, 264] on select "collected diverted rounded discharged" at bounding box center [649, 260] width 66 height 15
select select "discharged"
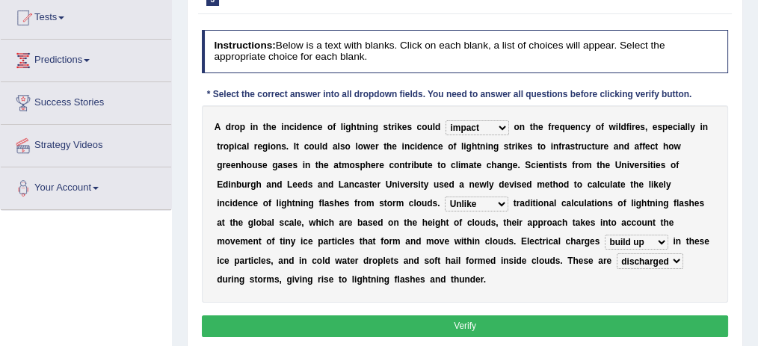
click at [616, 253] on select "collected diverted rounded discharged" at bounding box center [649, 260] width 66 height 15
click at [487, 331] on button "Verify" at bounding box center [465, 326] width 527 height 22
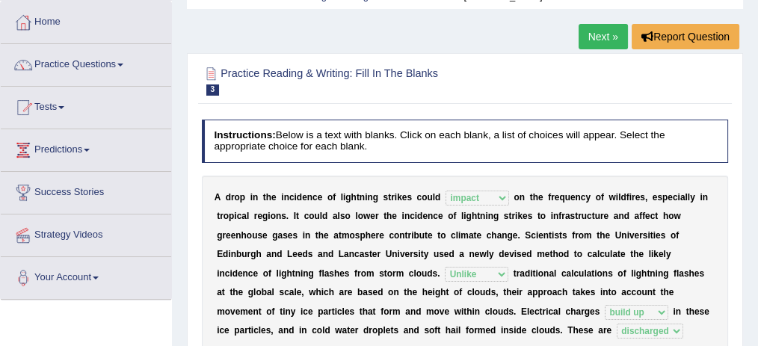
scroll to position [58, 0]
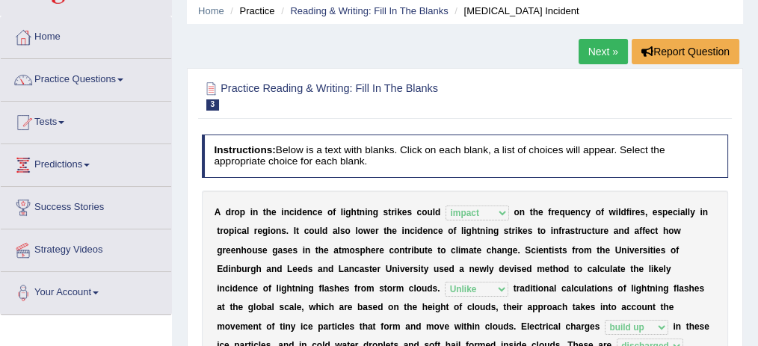
click at [597, 56] on link "Next »" at bounding box center [602, 51] width 49 height 25
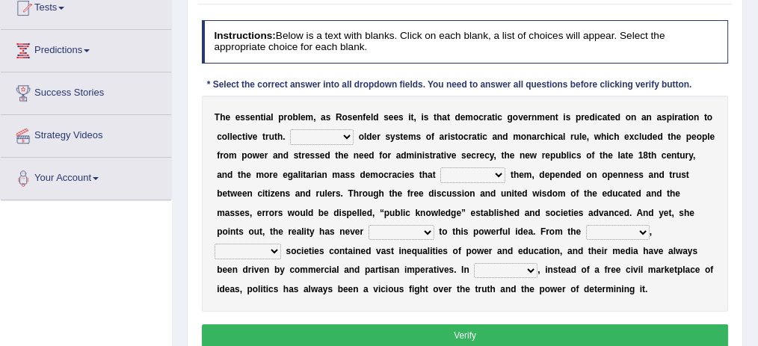
scroll to position [185, 0]
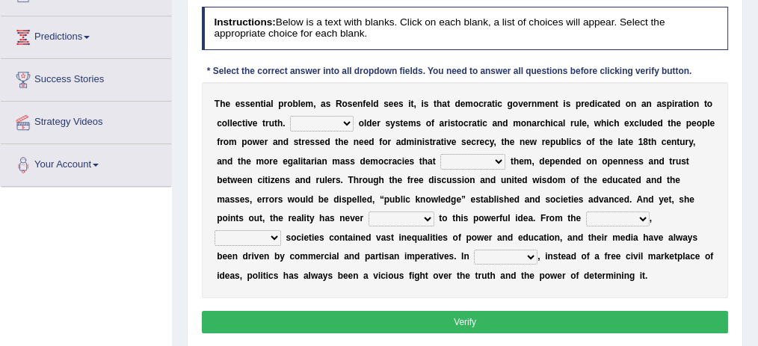
click at [346, 123] on select "Like Unlike Likely Safely" at bounding box center [322, 123] width 64 height 15
select select "Unlike"
click at [290, 116] on select "Like Unlike Likely Safely" at bounding box center [322, 123] width 64 height 15
click at [478, 161] on select "readed grated succeeded printed" at bounding box center [472, 161] width 65 height 15
select select "succeeded"
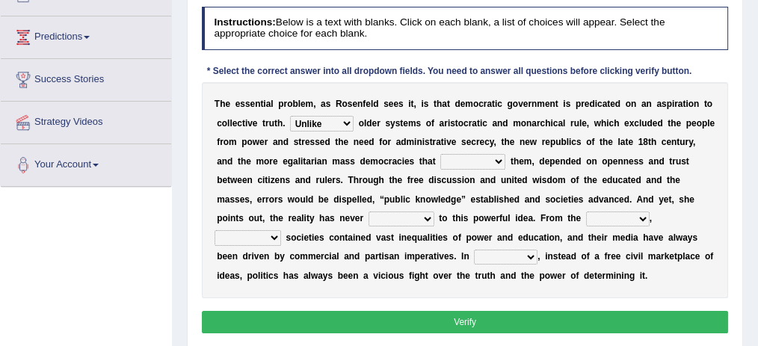
click at [440, 154] on select "readed grated succeeded printed" at bounding box center [472, 161] width 65 height 15
click at [368, 218] on select "saved up stood up brought up lived up" at bounding box center [401, 218] width 66 height 15
select select "lived up"
click at [368, 211] on select "saved up stood up brought up lived up" at bounding box center [401, 218] width 66 height 15
click at [586, 218] on select "outset ranged stood caught" at bounding box center [618, 218] width 64 height 15
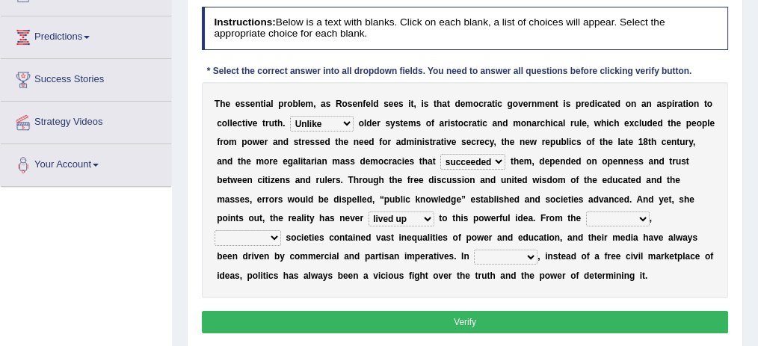
select select "outset"
click at [586, 211] on select "outset ranged stood caught" at bounding box center [618, 218] width 64 height 15
click at [281, 230] on select "freedom democratic media stilled" at bounding box center [247, 237] width 66 height 15
select select "democratic"
click at [281, 230] on select "freedom democratic media stilled" at bounding box center [247, 237] width 66 height 15
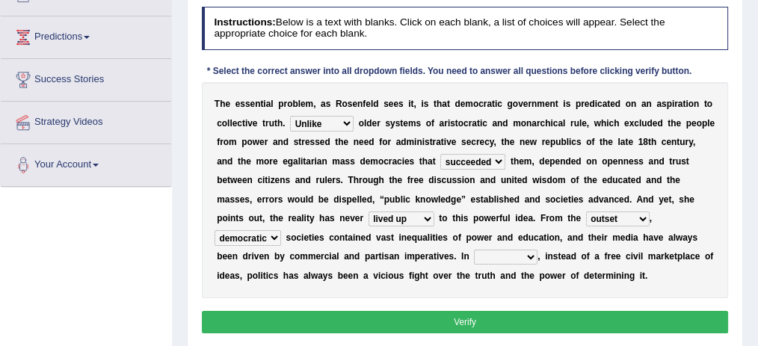
click at [474, 256] on select "power practice ideas fought" at bounding box center [506, 257] width 64 height 15
select select "practice"
click at [474, 250] on select "power practice ideas fought" at bounding box center [506, 257] width 64 height 15
click at [399, 318] on button "Verify" at bounding box center [465, 322] width 527 height 22
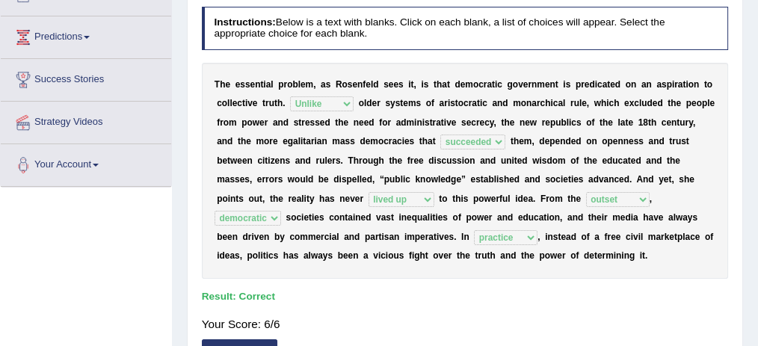
scroll to position [0, 0]
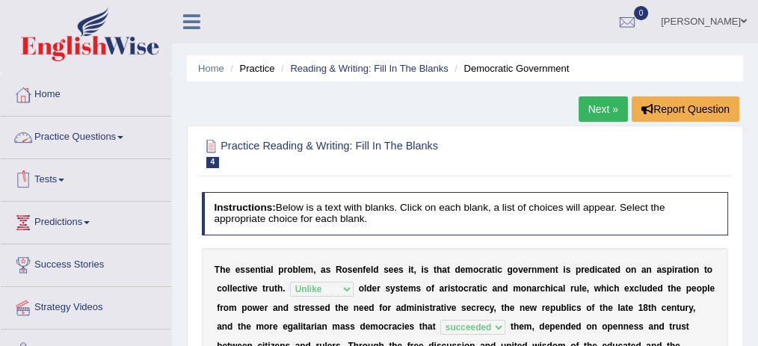
click at [90, 135] on link "Practice Questions" at bounding box center [86, 135] width 170 height 37
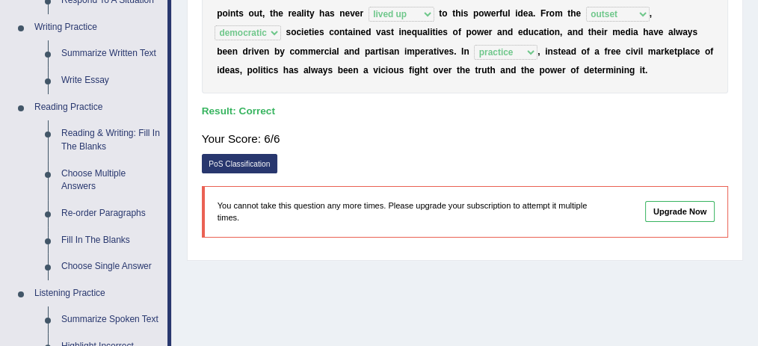
scroll to position [380, 0]
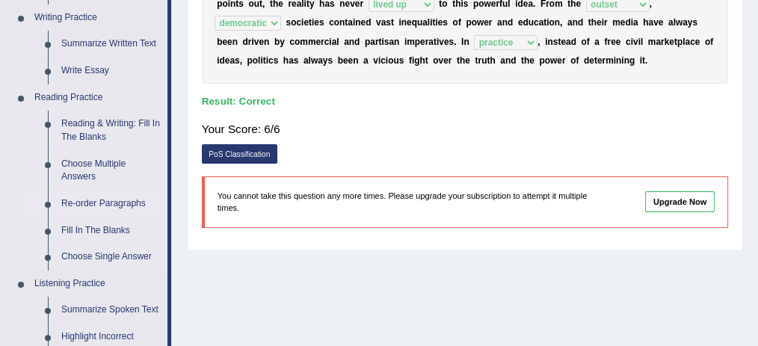
click at [112, 202] on link "Re-order Paragraphs" at bounding box center [111, 204] width 113 height 27
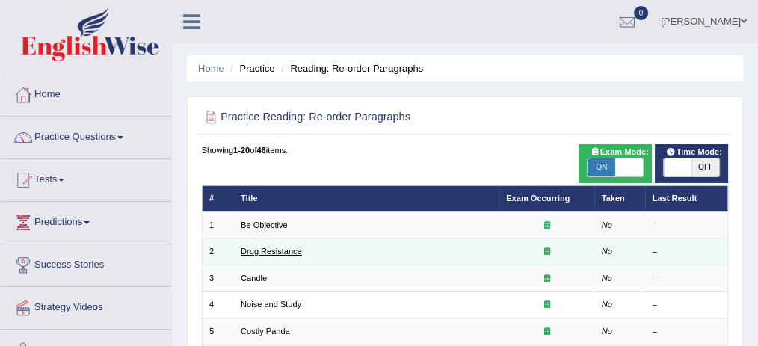
click at [247, 250] on link "Drug Resistance" at bounding box center [271, 251] width 61 height 9
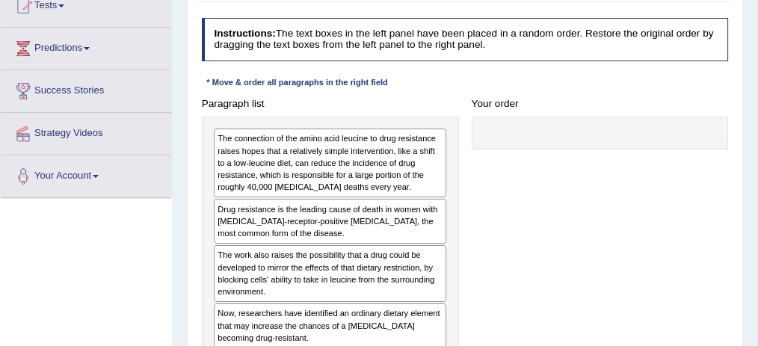
scroll to position [180, 0]
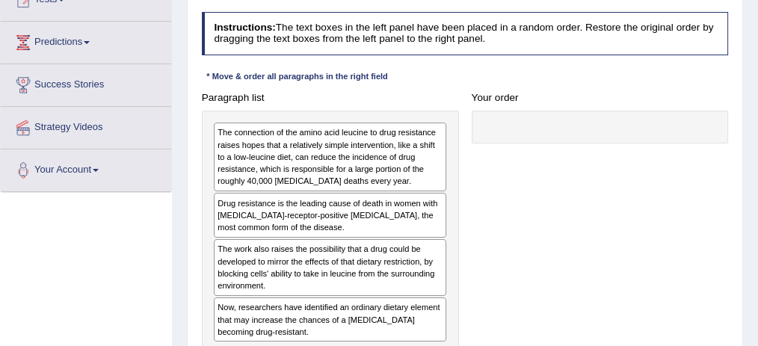
click at [291, 215] on div "Drug resistance is the leading cause of death in women with [MEDICAL_DATA]-rece…" at bounding box center [330, 215] width 232 height 44
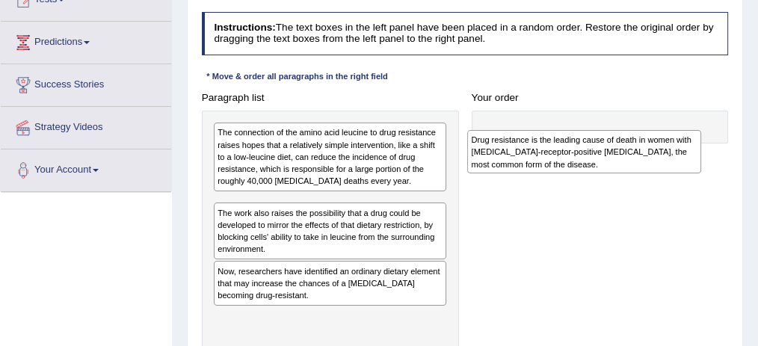
drag, startPoint x: 291, startPoint y: 215, endPoint x: 592, endPoint y: 161, distance: 306.7
click at [592, 161] on div "Drug resistance is the leading cause of death in women with estrogen-receptor-p…" at bounding box center [584, 151] width 234 height 43
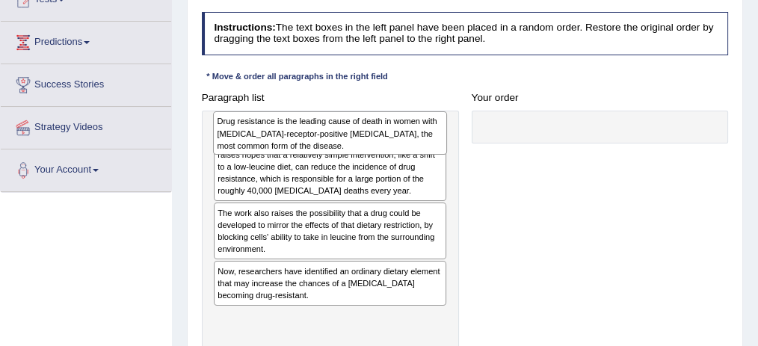
drag, startPoint x: 285, startPoint y: 205, endPoint x: 288, endPoint y: 128, distance: 77.0
click at [288, 128] on div "Drug resistance is the leading cause of death in women with estrogen-receptor-p…" at bounding box center [330, 132] width 234 height 43
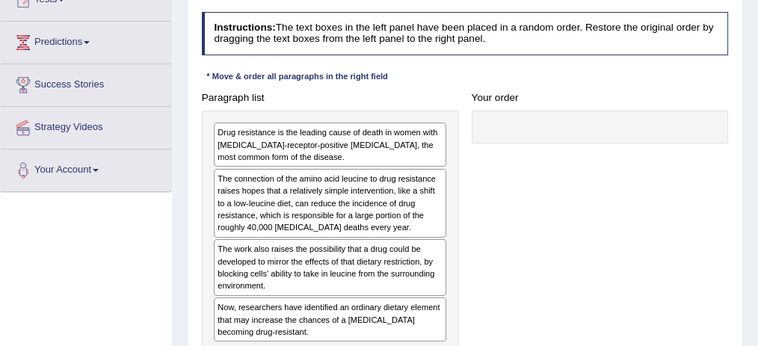
click at [288, 128] on div "Drug resistance is the leading cause of death in women with estrogen-receptor-p…" at bounding box center [330, 145] width 232 height 44
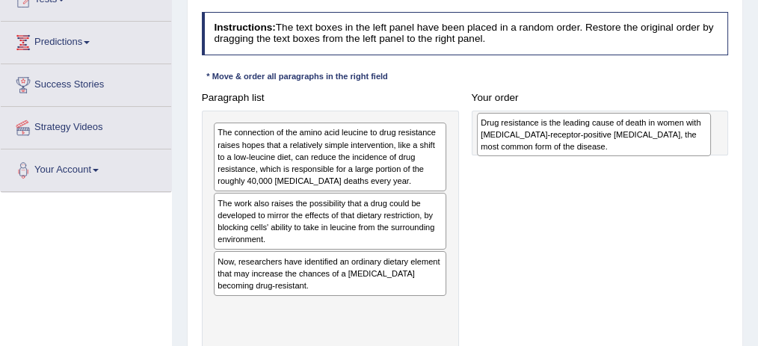
drag, startPoint x: 288, startPoint y: 128, endPoint x: 601, endPoint y: 123, distance: 313.1
click at [601, 123] on div "Drug resistance is the leading cause of death in women with estrogen-receptor-p…" at bounding box center [594, 134] width 234 height 43
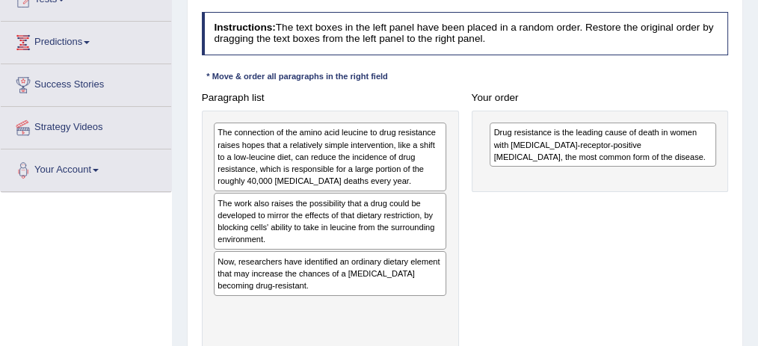
click at [385, 266] on div "Now, researchers have identified an ordinary dietary element that may increase …" at bounding box center [330, 273] width 232 height 44
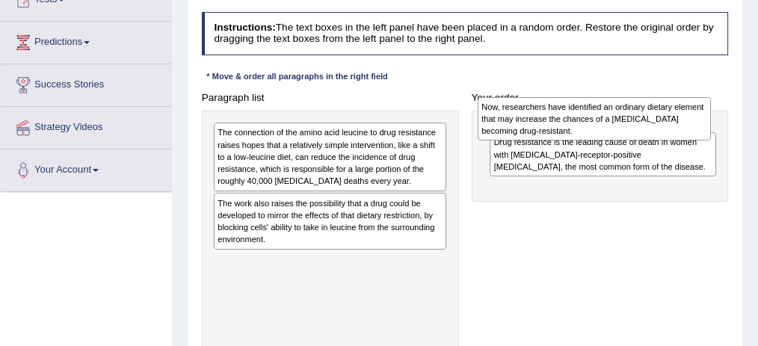
drag, startPoint x: 385, startPoint y: 266, endPoint x: 699, endPoint y: 116, distance: 347.8
click at [699, 116] on div "Now, researchers have identified an ordinary dietary element that may increase …" at bounding box center [594, 118] width 234 height 43
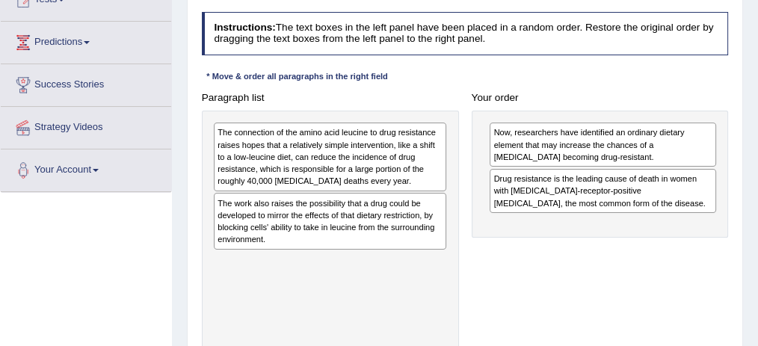
click at [266, 206] on div "The work also raises the possibility that a drug could be developed to mirror t…" at bounding box center [330, 221] width 232 height 56
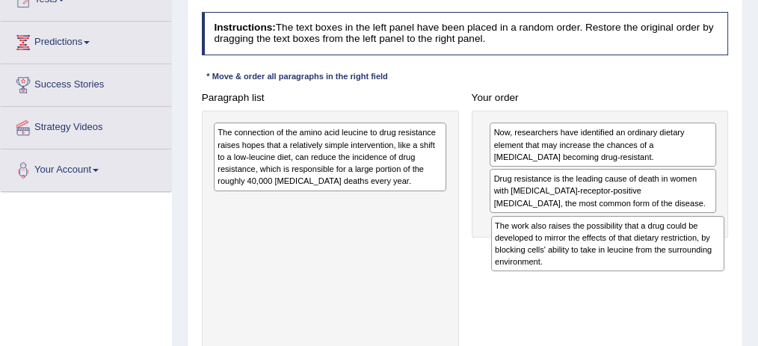
drag, startPoint x: 266, startPoint y: 206, endPoint x: 595, endPoint y: 253, distance: 332.7
click at [595, 253] on div "The work also raises the possibility that a drug could be developed to mirror t…" at bounding box center [608, 244] width 234 height 56
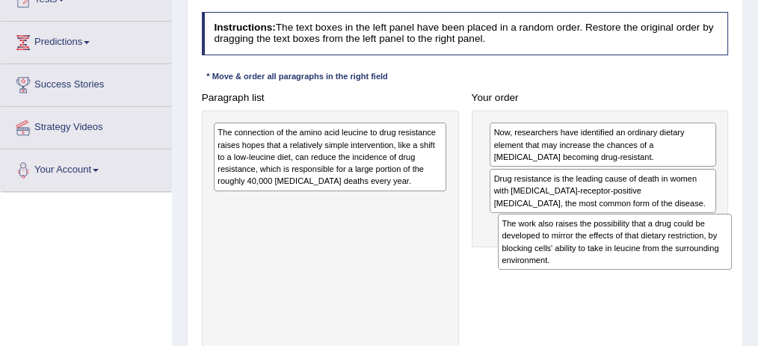
drag, startPoint x: 420, startPoint y: 229, endPoint x: 758, endPoint y: 272, distance: 340.4
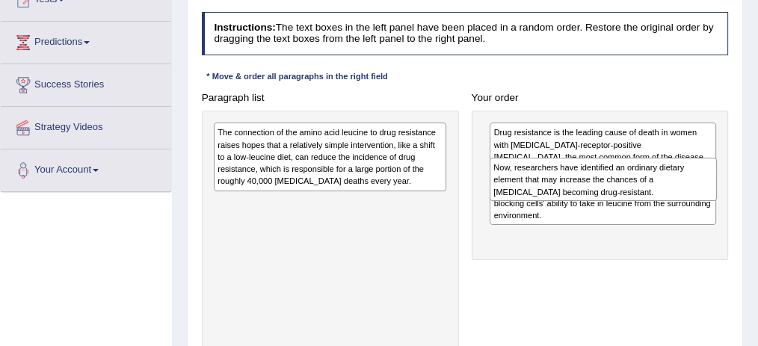
drag, startPoint x: 529, startPoint y: 152, endPoint x: 533, endPoint y: 199, distance: 48.0
click at [533, 199] on div "Now, researchers have identified an ordinary dietary element that may increase …" at bounding box center [602, 179] width 227 height 43
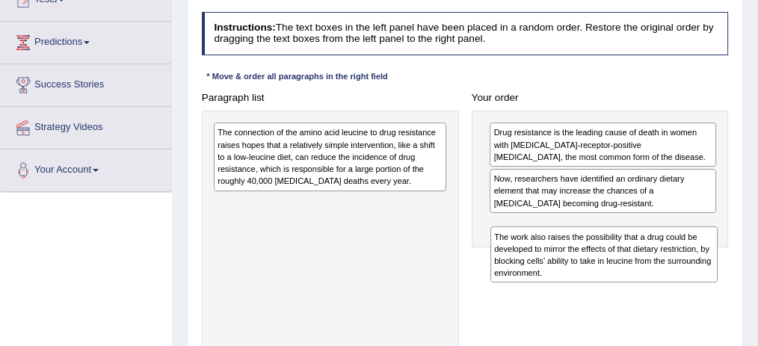
drag, startPoint x: 535, startPoint y: 191, endPoint x: 541, endPoint y: 275, distance: 84.6
click at [541, 275] on div "The work also raises the possibility that a drug could be developed to mirror t…" at bounding box center [603, 254] width 227 height 56
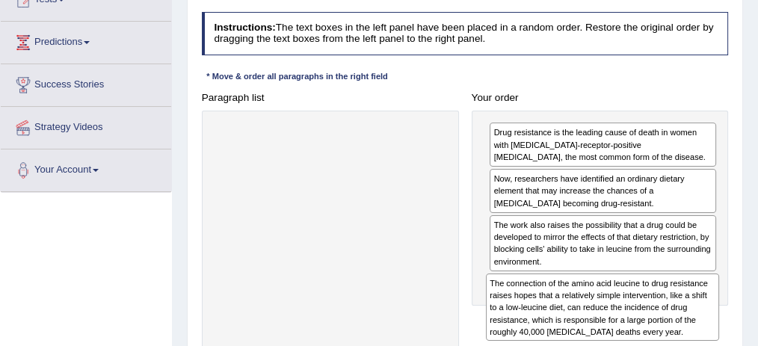
drag, startPoint x: 305, startPoint y: 179, endPoint x: 631, endPoint y: 361, distance: 373.3
click at [0, 294] on div "Toggle navigation Home Practice Questions Speaking Practice Read Aloud Repeat S…" at bounding box center [379, 208] width 758 height 777
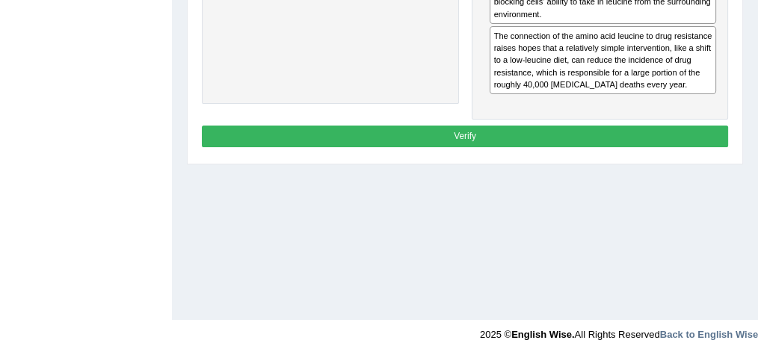
scroll to position [438, 0]
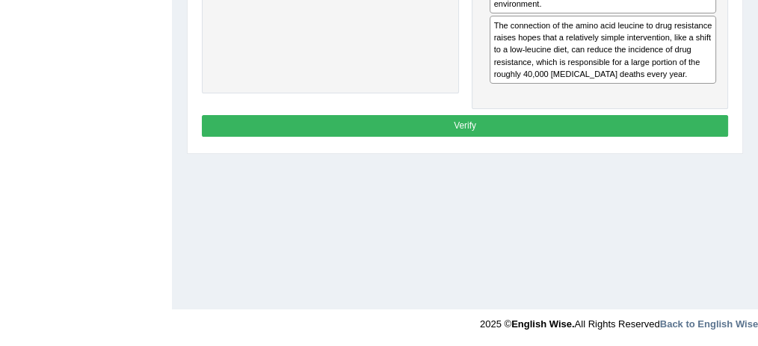
click at [468, 129] on button "Verify" at bounding box center [465, 126] width 527 height 22
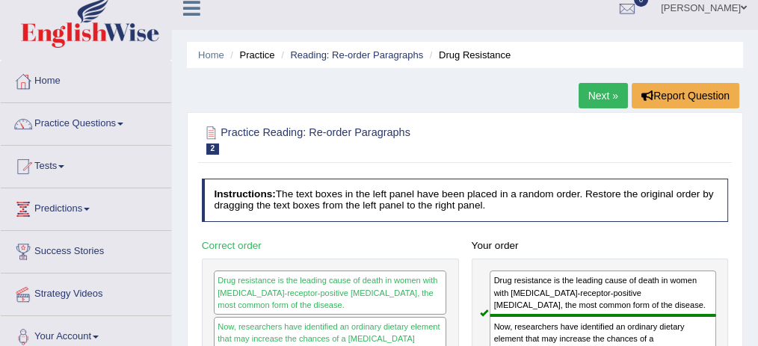
scroll to position [12, 0]
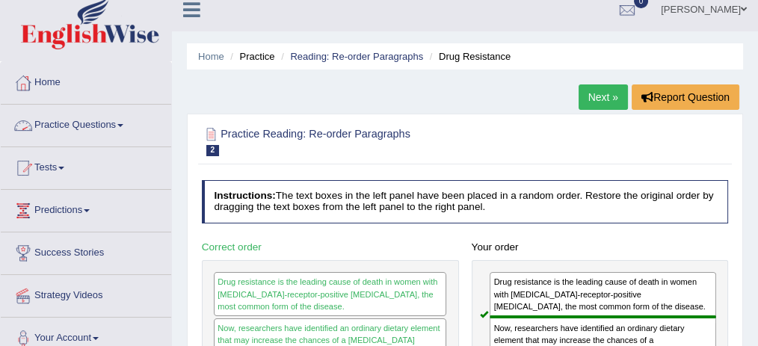
click at [73, 128] on link "Practice Questions" at bounding box center [86, 123] width 170 height 37
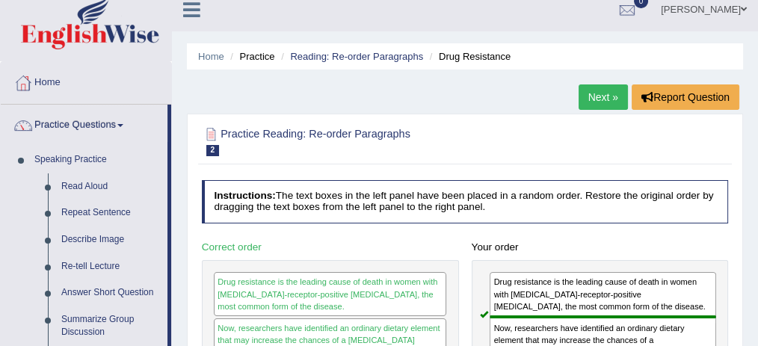
scroll to position [768, 0]
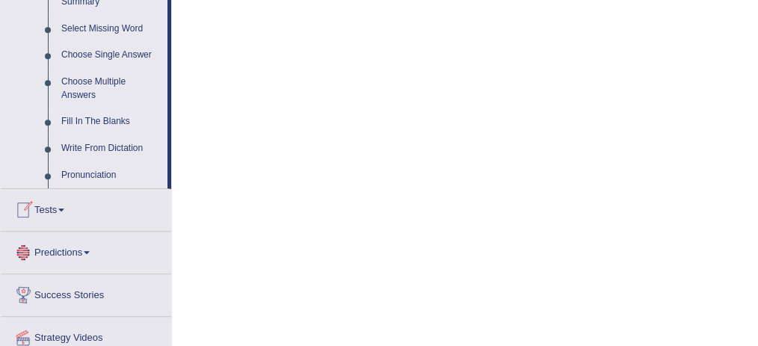
click at [64, 129] on link "Fill In The Blanks" at bounding box center [111, 121] width 113 height 27
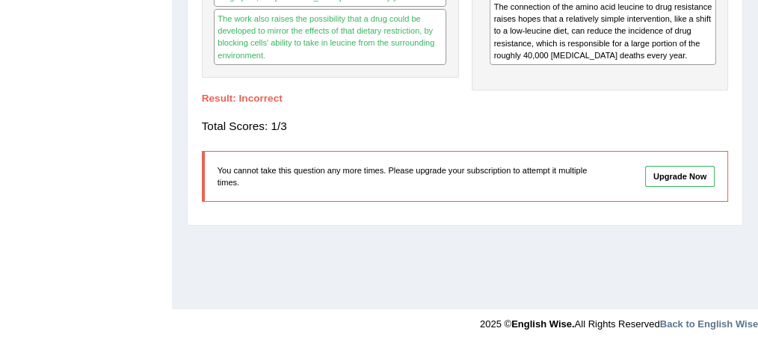
scroll to position [180, 0]
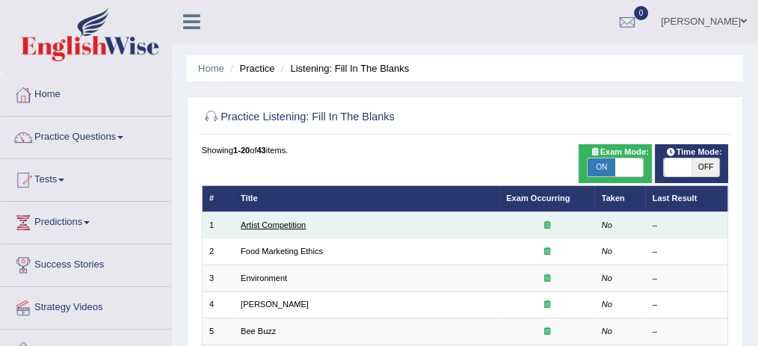
click at [243, 224] on link "Artist Competition" at bounding box center [273, 224] width 65 height 9
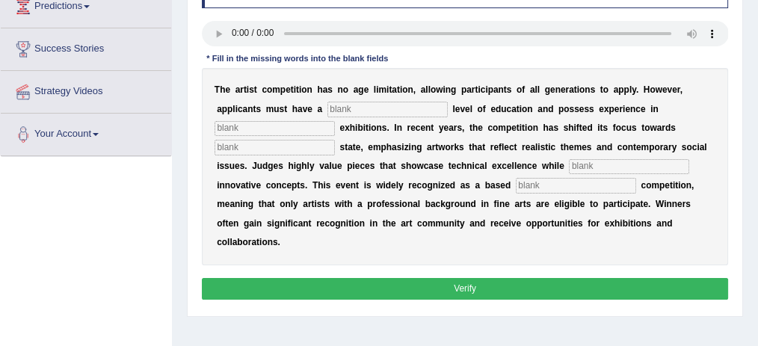
scroll to position [251, 0]
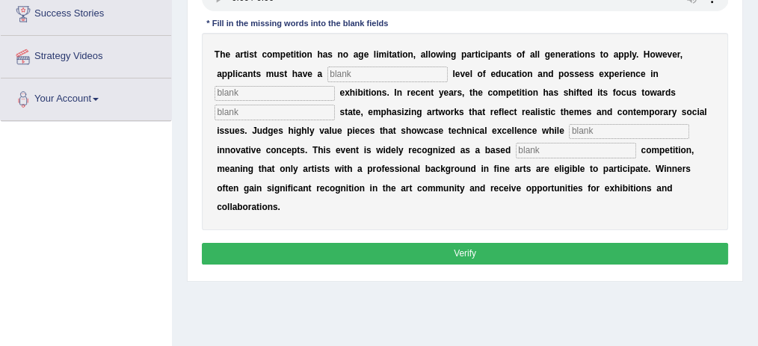
click at [598, 146] on input "text" at bounding box center [575, 150] width 120 height 15
type input "profession"
click at [606, 125] on input "text" at bounding box center [629, 131] width 120 height 15
type input "encomporating"
click at [279, 112] on input "text" at bounding box center [274, 112] width 120 height 15
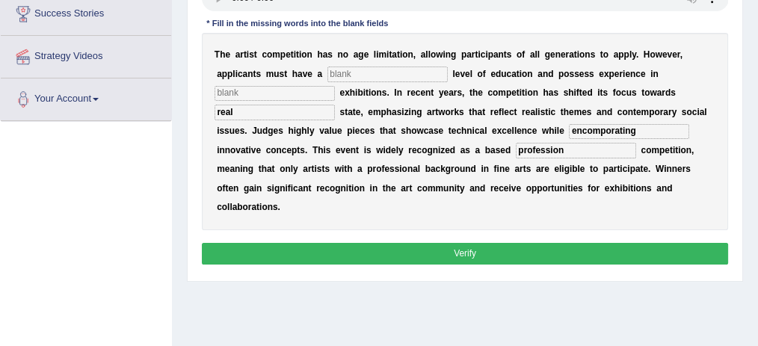
type input "real"
click at [251, 92] on input "text" at bounding box center [274, 93] width 120 height 15
click at [232, 94] on input "scupture" at bounding box center [274, 93] width 120 height 15
type input "sculpture"
click at [375, 67] on input "text" at bounding box center [387, 73] width 120 height 15
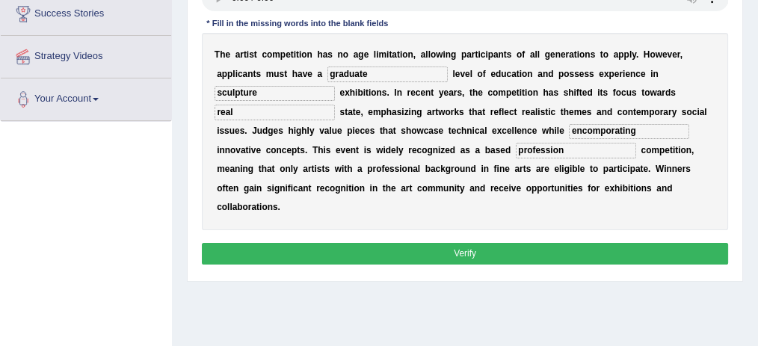
type input "graduate"
click at [270, 95] on input "sculpture" at bounding box center [274, 93] width 120 height 15
type input "sculpture"
click at [374, 248] on button "Verify" at bounding box center [465, 254] width 527 height 22
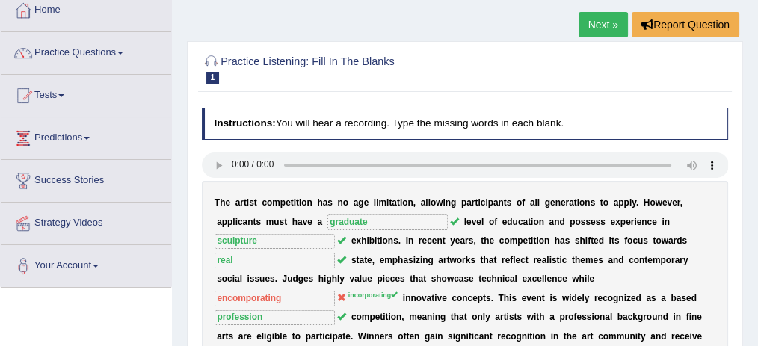
scroll to position [82, 0]
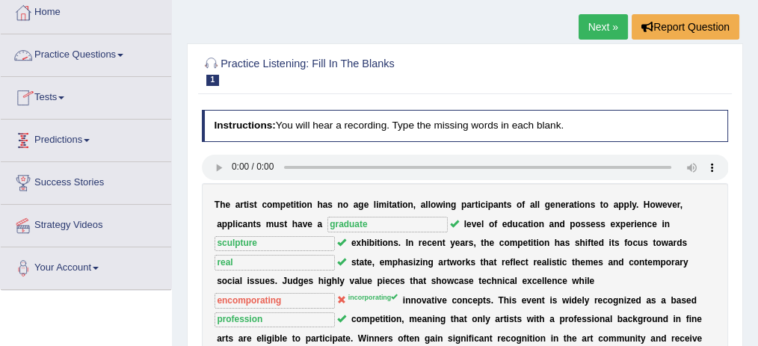
click at [90, 57] on link "Practice Questions" at bounding box center [86, 52] width 170 height 37
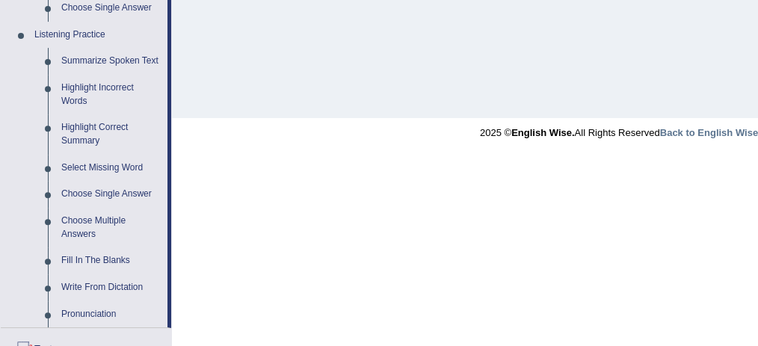
scroll to position [658, 0]
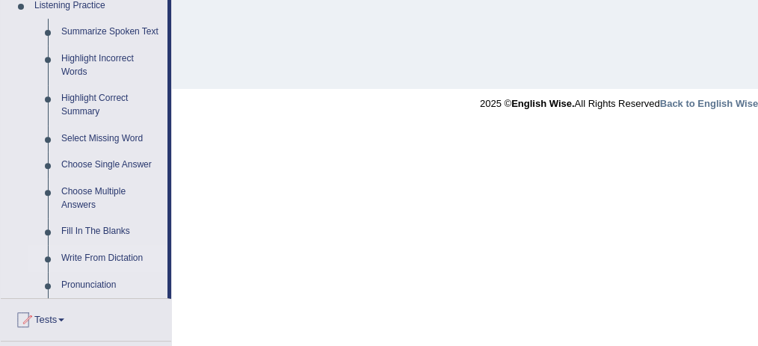
click at [121, 252] on link "Write From Dictation" at bounding box center [111, 258] width 113 height 27
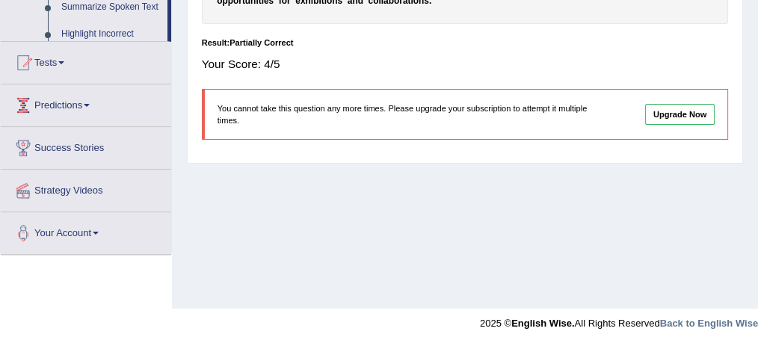
scroll to position [255, 0]
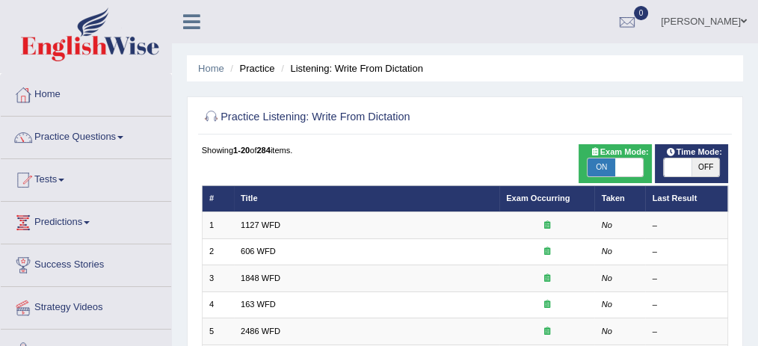
click at [685, 167] on span at bounding box center [677, 167] width 28 height 18
checkbox input "true"
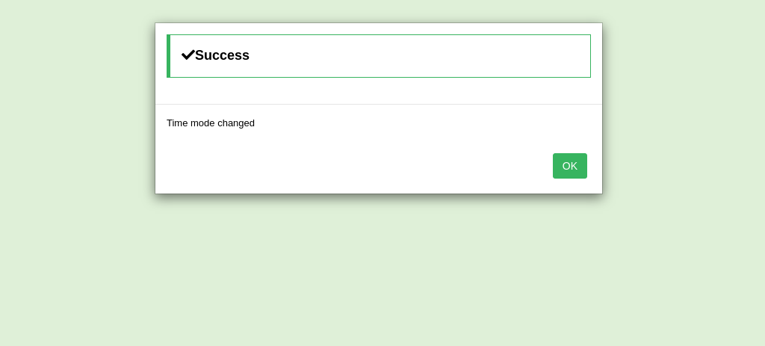
click at [566, 155] on button "OK" at bounding box center [570, 165] width 34 height 25
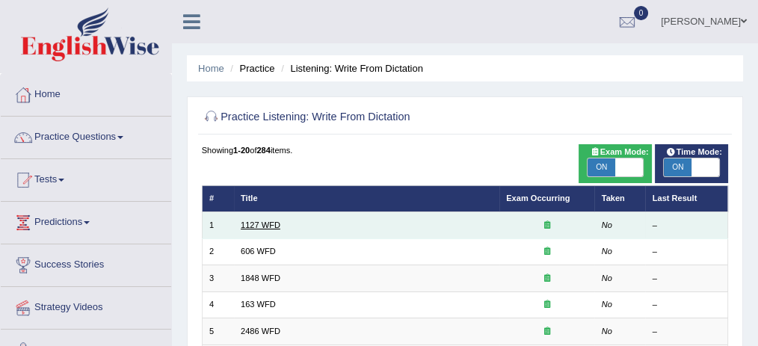
click at [273, 223] on link "1127 WFD" at bounding box center [261, 224] width 40 height 9
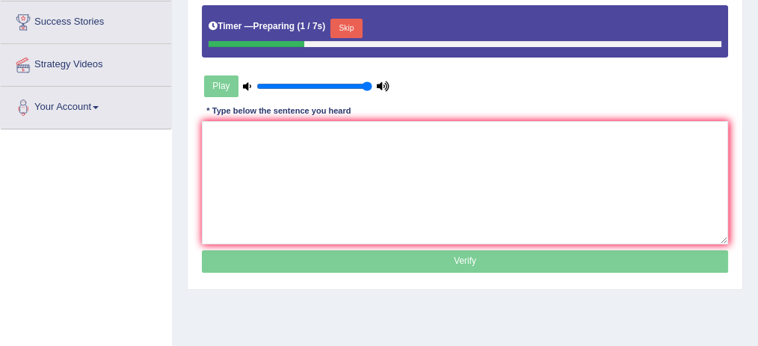
scroll to position [270, 0]
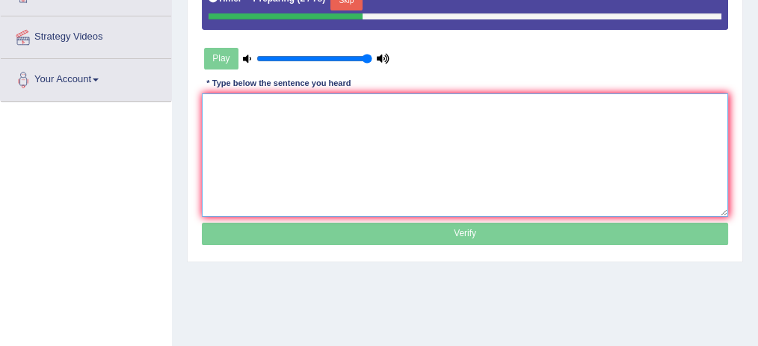
click at [607, 129] on textarea at bounding box center [465, 154] width 527 height 123
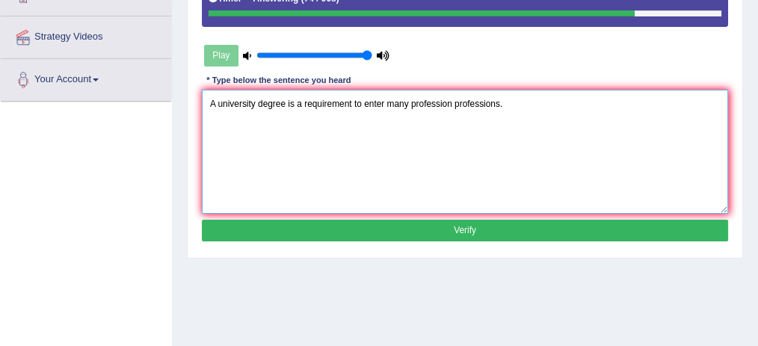
type textarea "A university degree is a requirement to enter many profession professions."
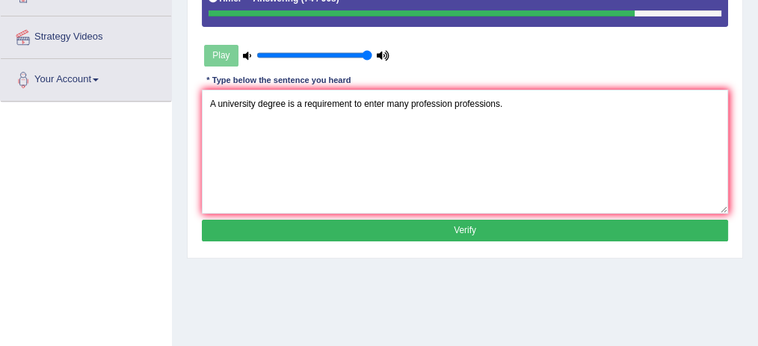
click at [427, 226] on button "Verify" at bounding box center [465, 231] width 527 height 22
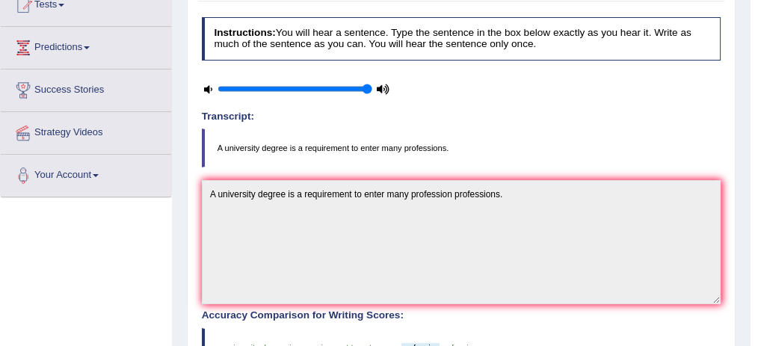
scroll to position [173, 0]
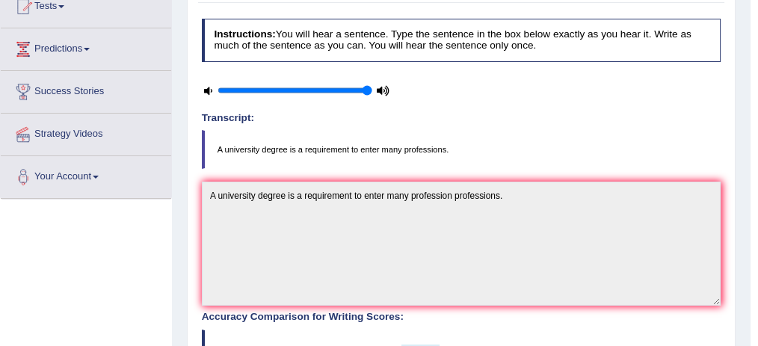
drag, startPoint x: 749, startPoint y: 154, endPoint x: 761, endPoint y: 152, distance: 12.2
click at [757, 152] on html "Toggle navigation Home Practice Questions Speaking Practice Read Aloud Repeat S…" at bounding box center [379, 0] width 758 height 346
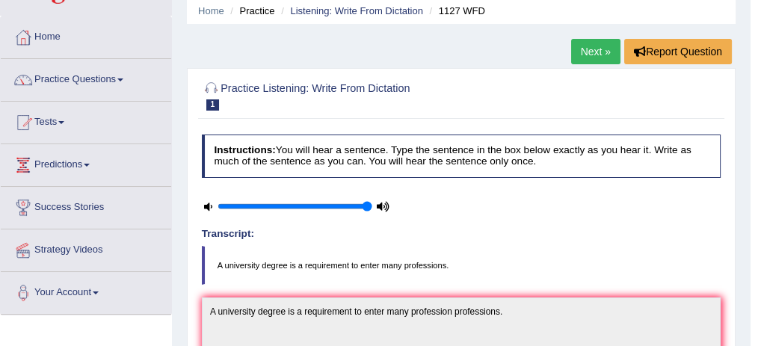
scroll to position [21, 0]
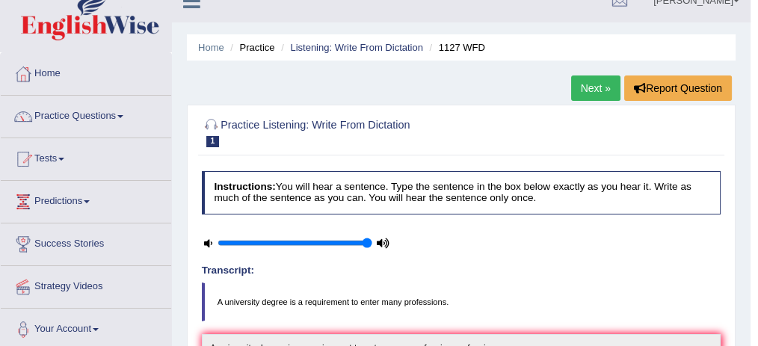
click at [598, 81] on link "Next »" at bounding box center [595, 87] width 49 height 25
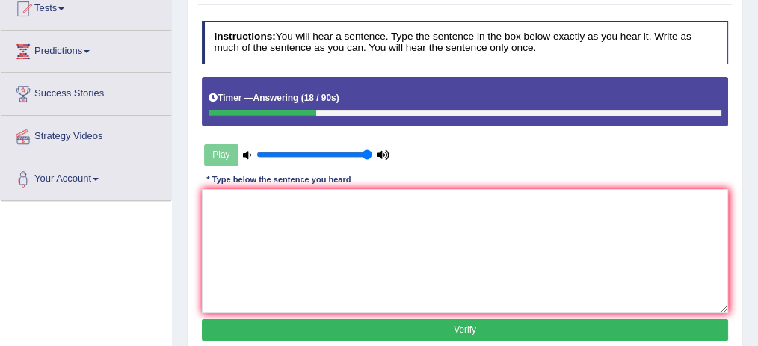
scroll to position [186, 0]
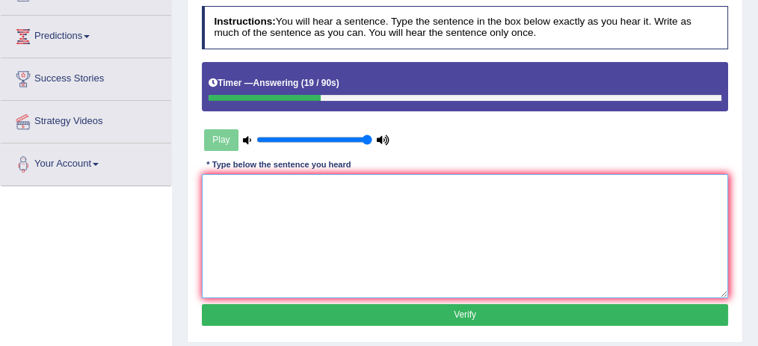
click at [613, 220] on textarea at bounding box center [465, 235] width 527 height 123
click at [376, 250] on textarea at bounding box center [465, 235] width 527 height 123
type textarea "t"
type textarea "The office only works works."
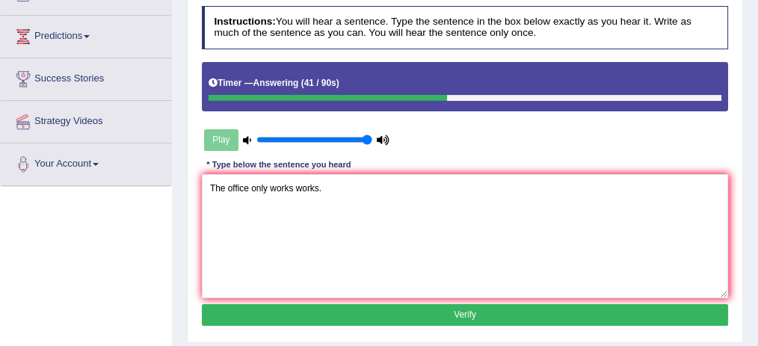
click at [426, 312] on button "Verify" at bounding box center [465, 315] width 527 height 22
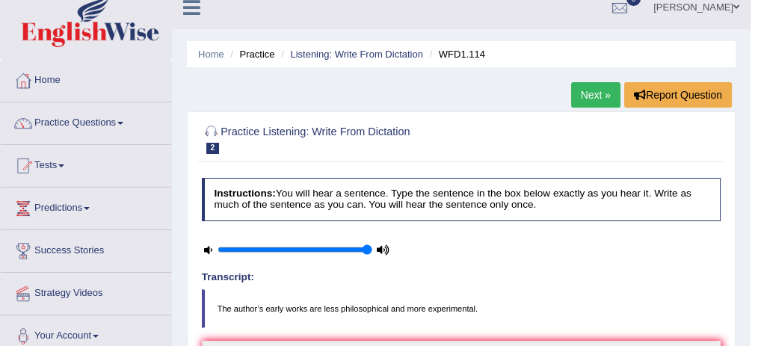
scroll to position [12, 0]
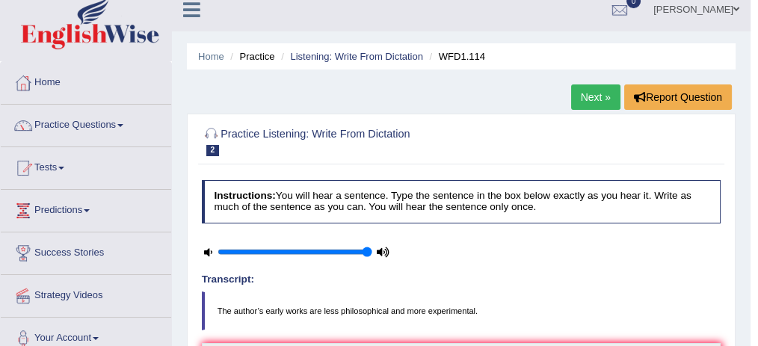
click at [598, 104] on link "Next »" at bounding box center [595, 96] width 49 height 25
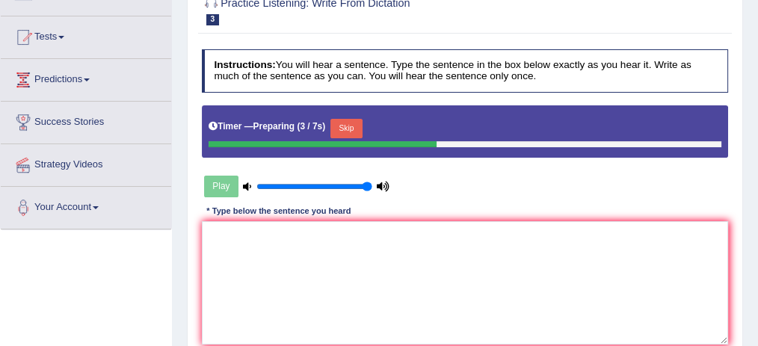
scroll to position [147, 0]
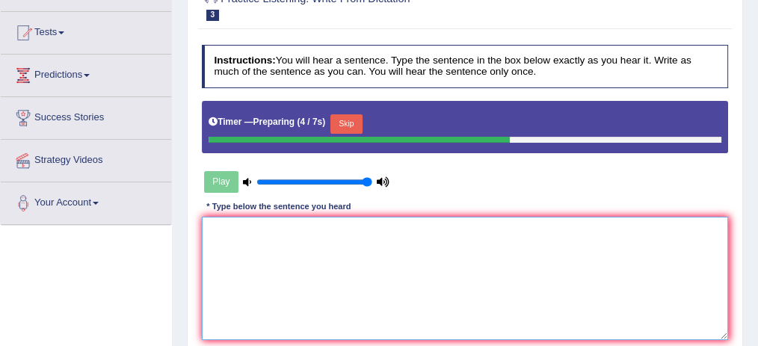
click at [687, 259] on textarea at bounding box center [465, 278] width 527 height 123
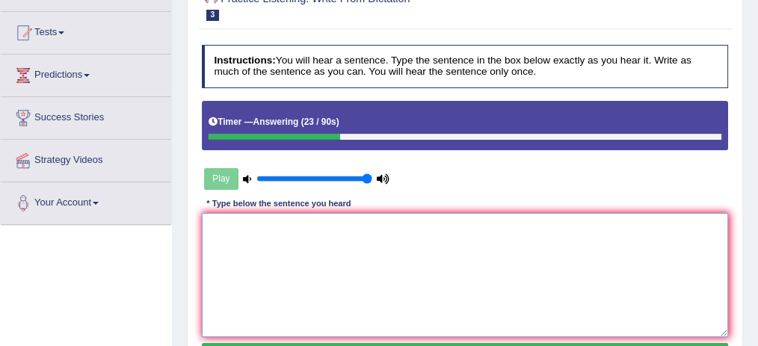
click at [687, 259] on textarea at bounding box center [465, 274] width 527 height 123
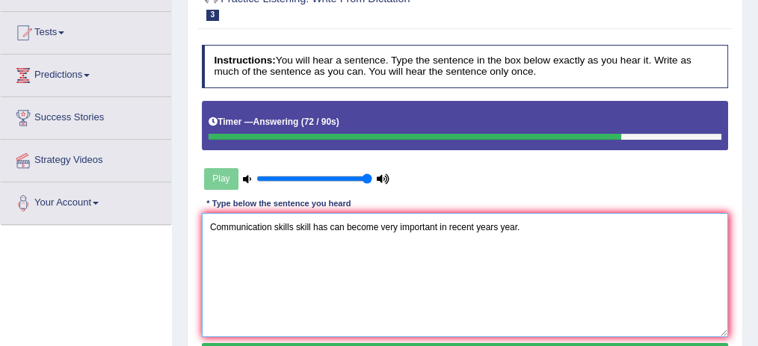
type textarea "Communication skills skill has can become very important in recent years year."
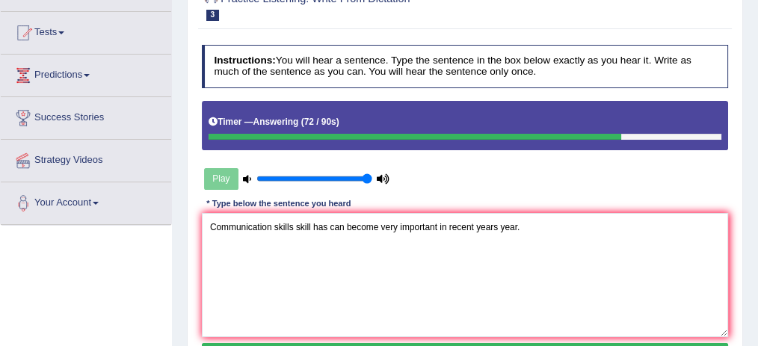
click at [570, 189] on div "Instructions: You will hear a sentence. Type the sentence in the box below exac…" at bounding box center [464, 207] width 533 height 336
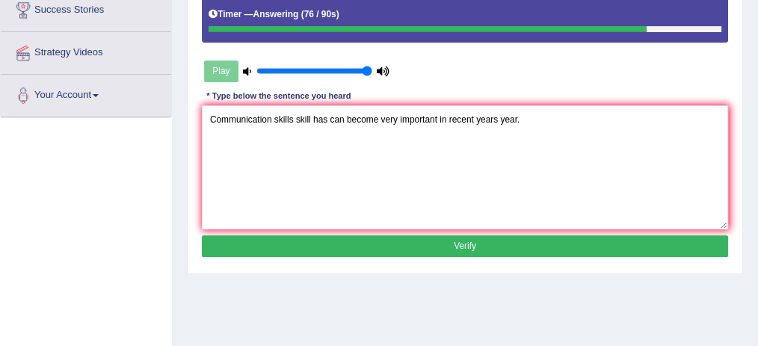
scroll to position [265, 0]
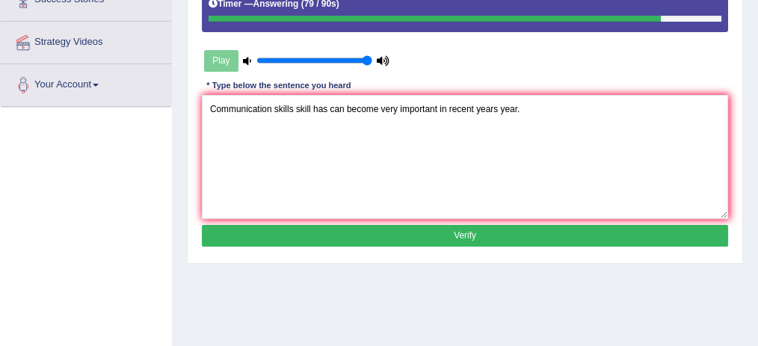
click at [545, 235] on button "Verify" at bounding box center [465, 236] width 527 height 22
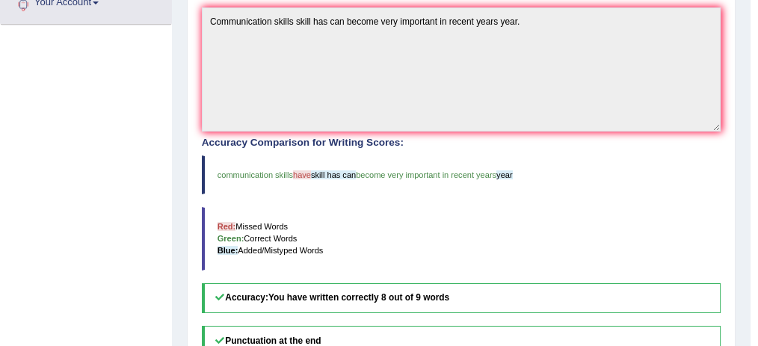
scroll to position [264, 0]
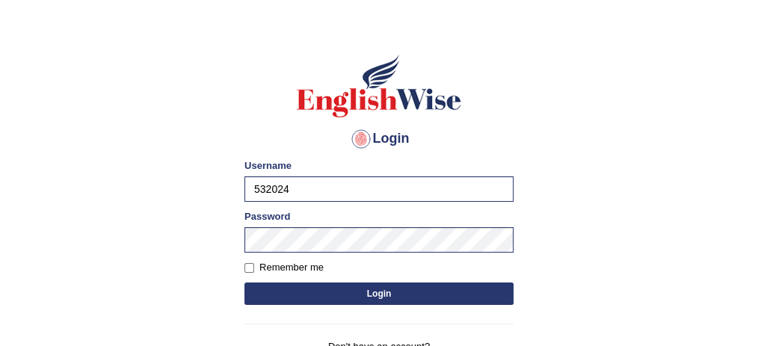
scroll to position [55, 0]
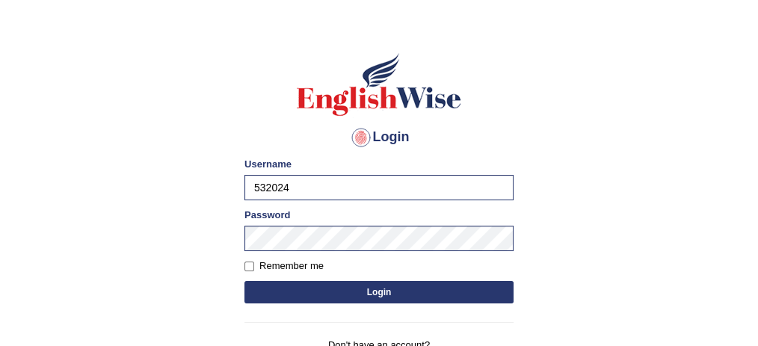
click at [403, 188] on input "532024" at bounding box center [378, 187] width 269 height 25
type input "5"
click at [465, 131] on h4 "Login" at bounding box center [378, 138] width 269 height 24
